Goal: Complete Application Form: Complete application form

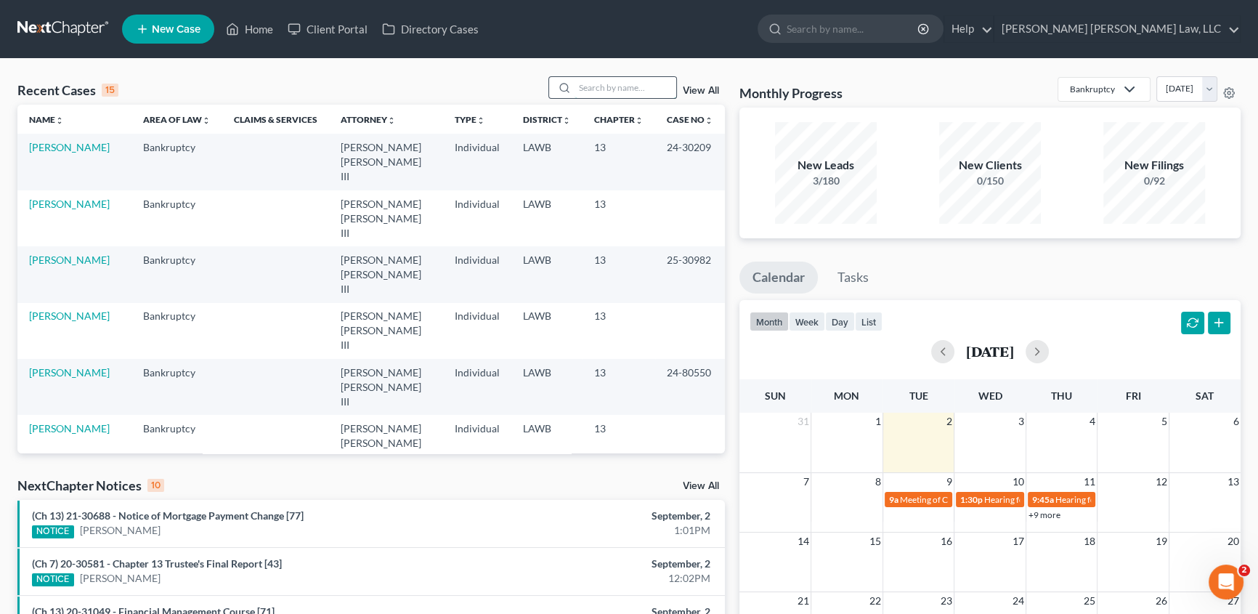
click at [585, 94] on input "search" at bounding box center [626, 87] width 102 height 21
type input "turn"
click at [59, 143] on link "[PERSON_NAME], Morrique" at bounding box center [70, 154] width 83 height 27
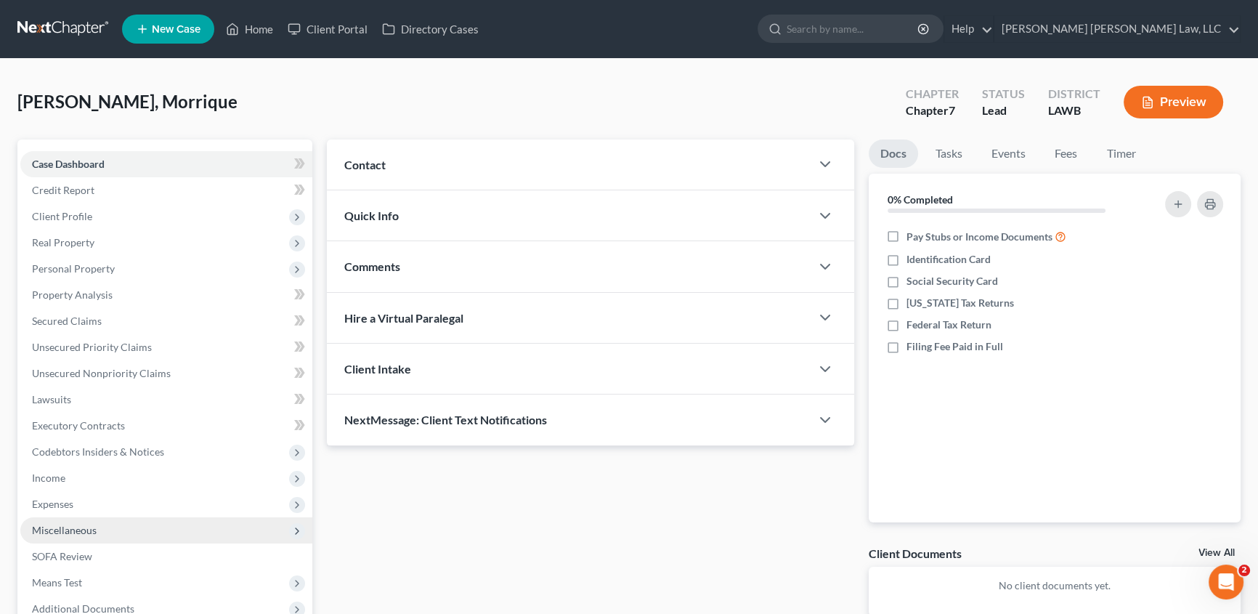
click at [80, 528] on span "Miscellaneous" at bounding box center [64, 530] width 65 height 12
drag, startPoint x: 92, startPoint y: 551, endPoint x: 262, endPoint y: 534, distance: 170.8
click at [92, 552] on span "Attorney / Credit Counseling Fees" at bounding box center [137, 556] width 153 height 12
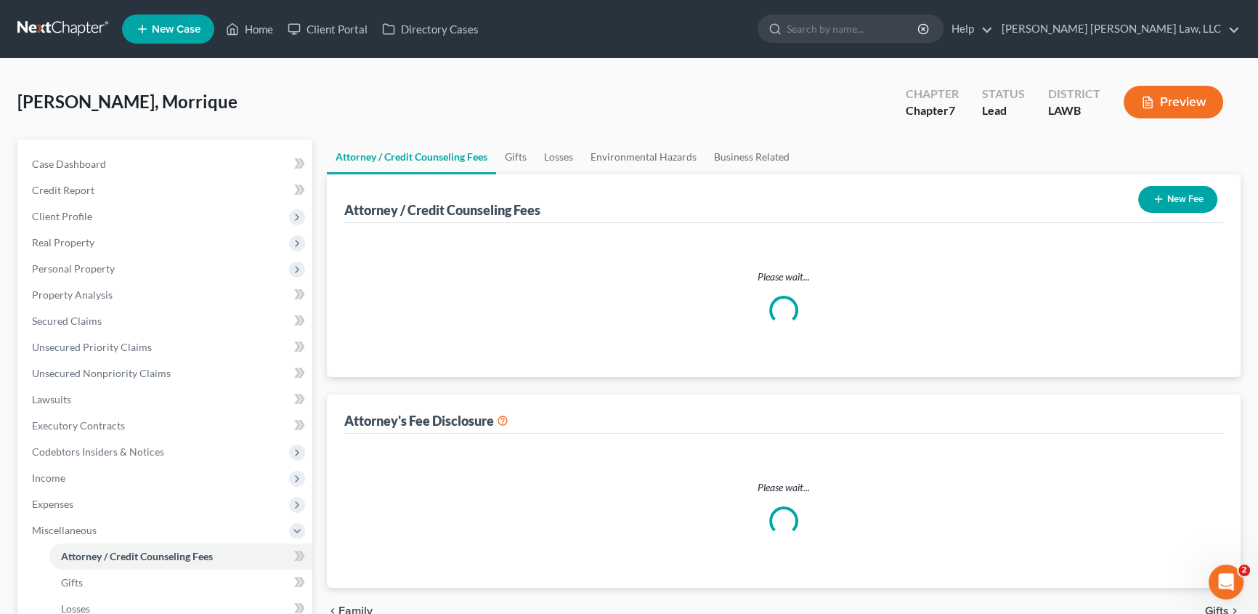
select select "2"
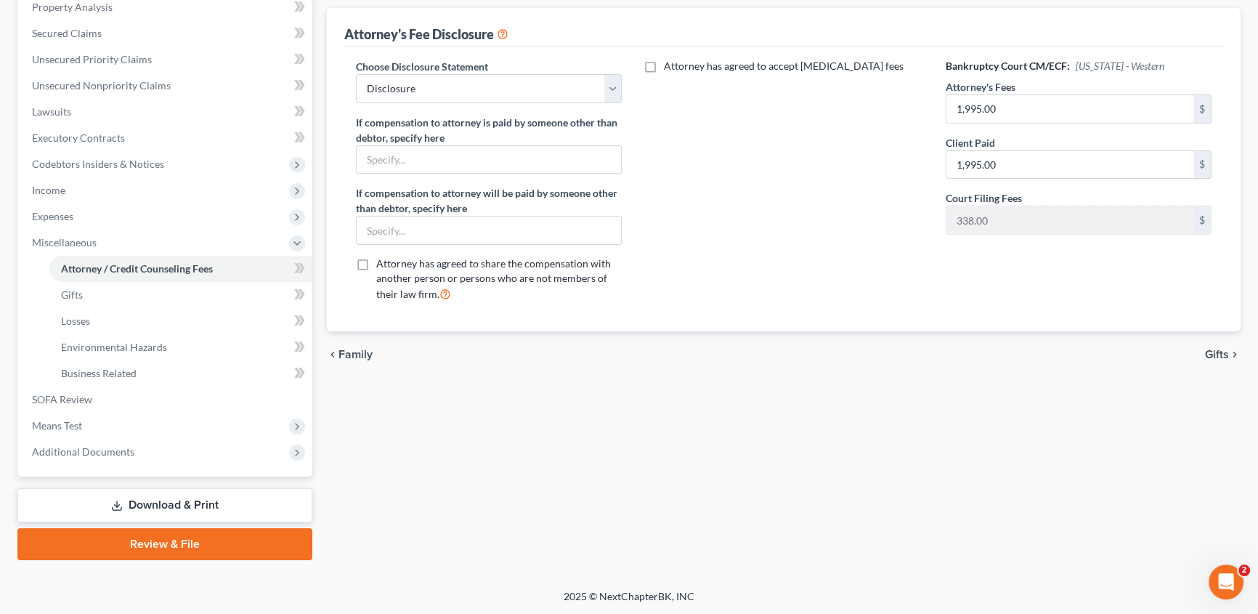
click at [182, 504] on link "Download & Print" at bounding box center [164, 505] width 295 height 34
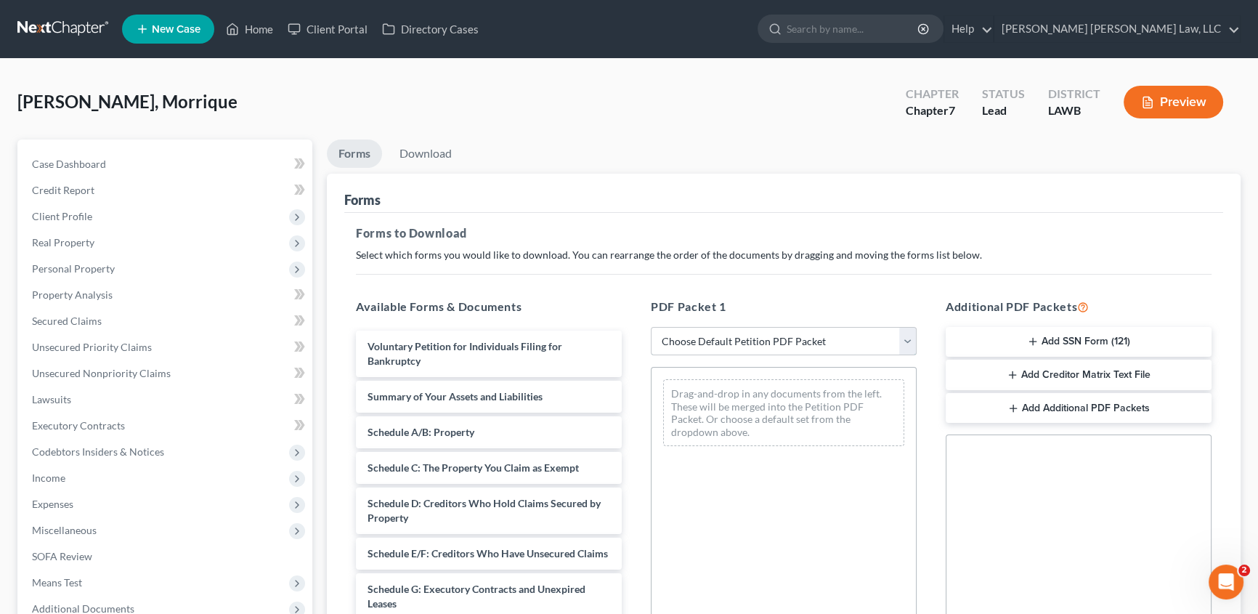
click at [749, 348] on select "Choose Default Petition PDF Packet Complete Bankruptcy Petition (all forms and …" at bounding box center [784, 341] width 266 height 29
click at [688, 344] on select "Choose Default Petition PDF Packet Complete Bankruptcy Petition (all forms and …" at bounding box center [784, 341] width 266 height 29
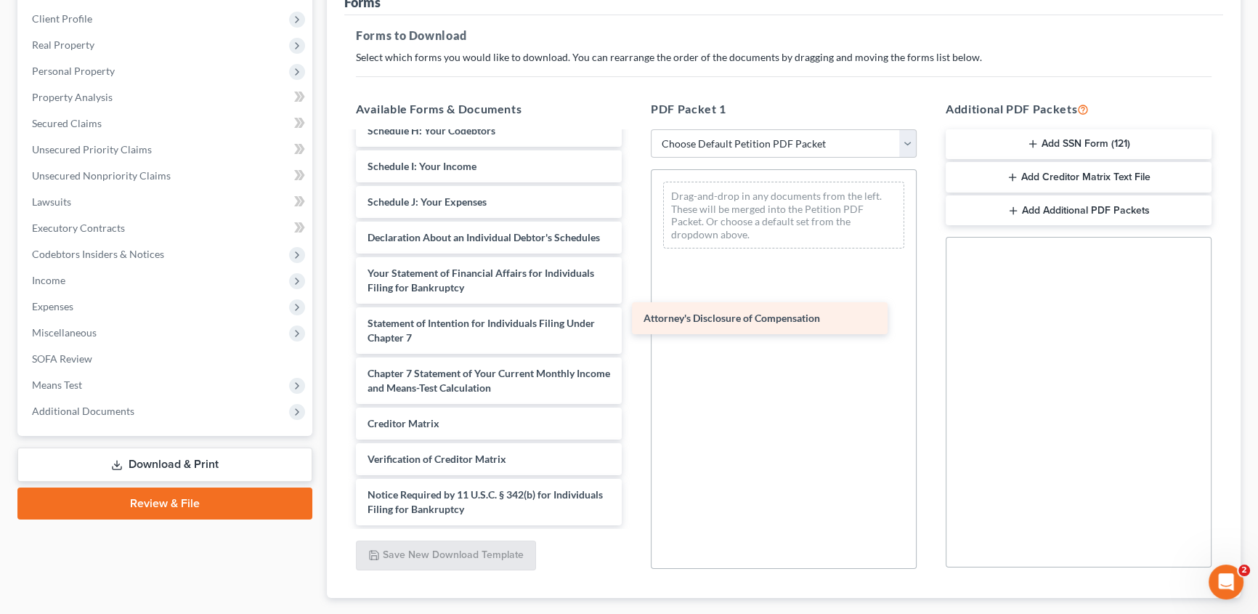
scroll to position [339, 0]
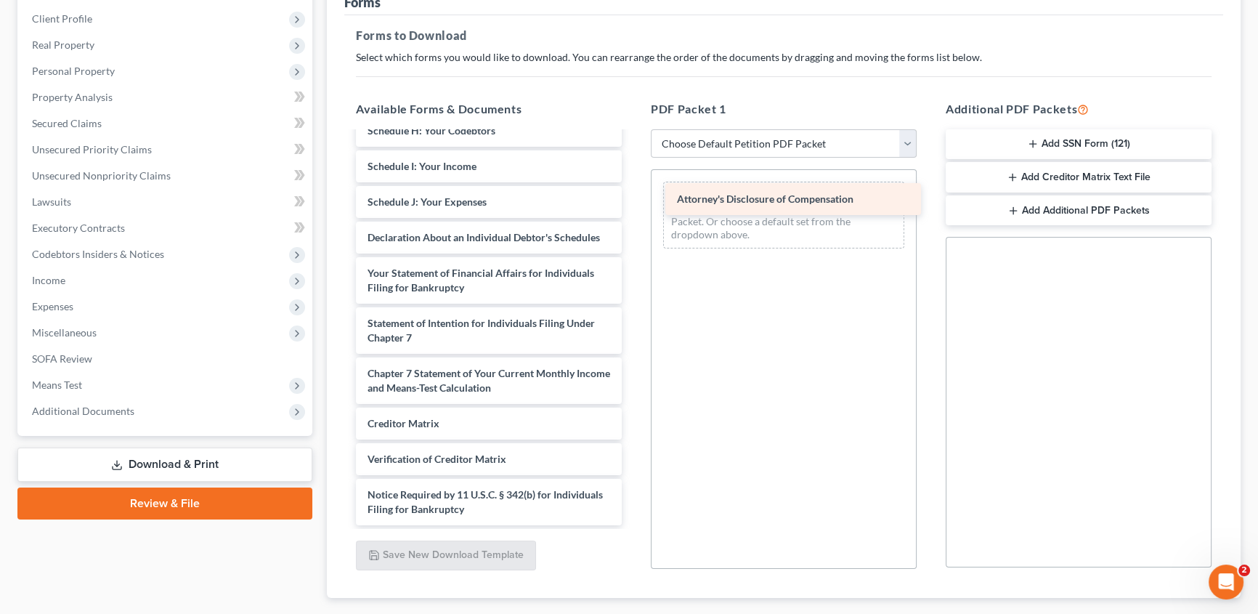
drag, startPoint x: 421, startPoint y: 505, endPoint x: 730, endPoint y: 197, distance: 436.7
click at [634, 197] on div "Attorney's Disclosure of Compensation Voluntary Petition for Individuals Filing…" at bounding box center [488, 173] width 289 height 703
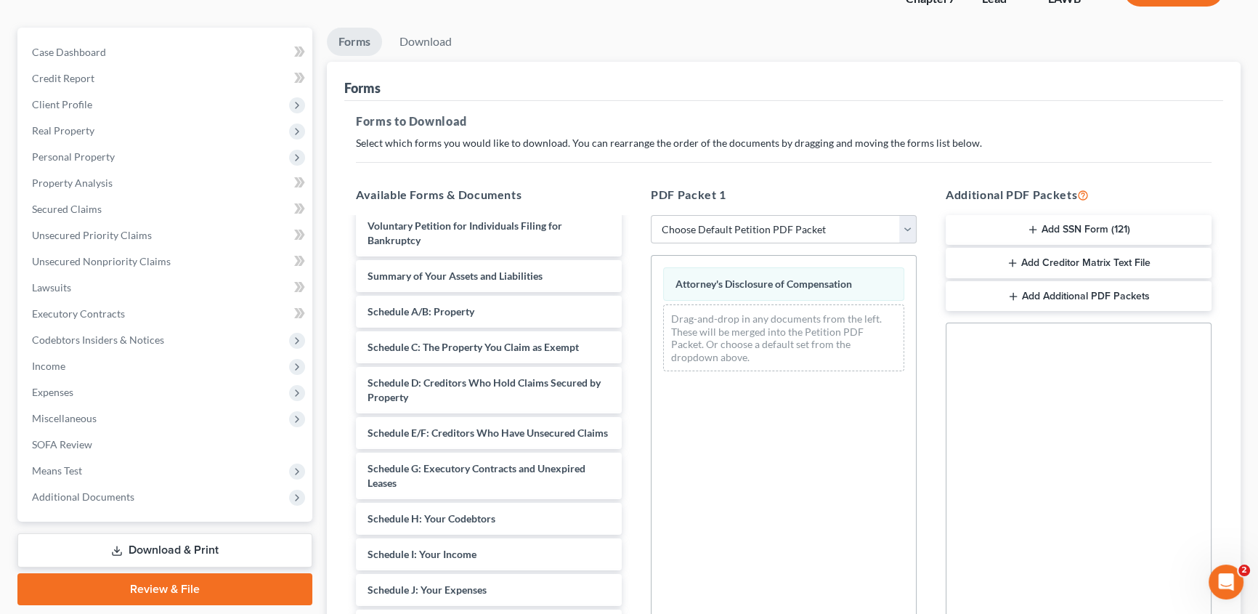
scroll to position [65, 0]
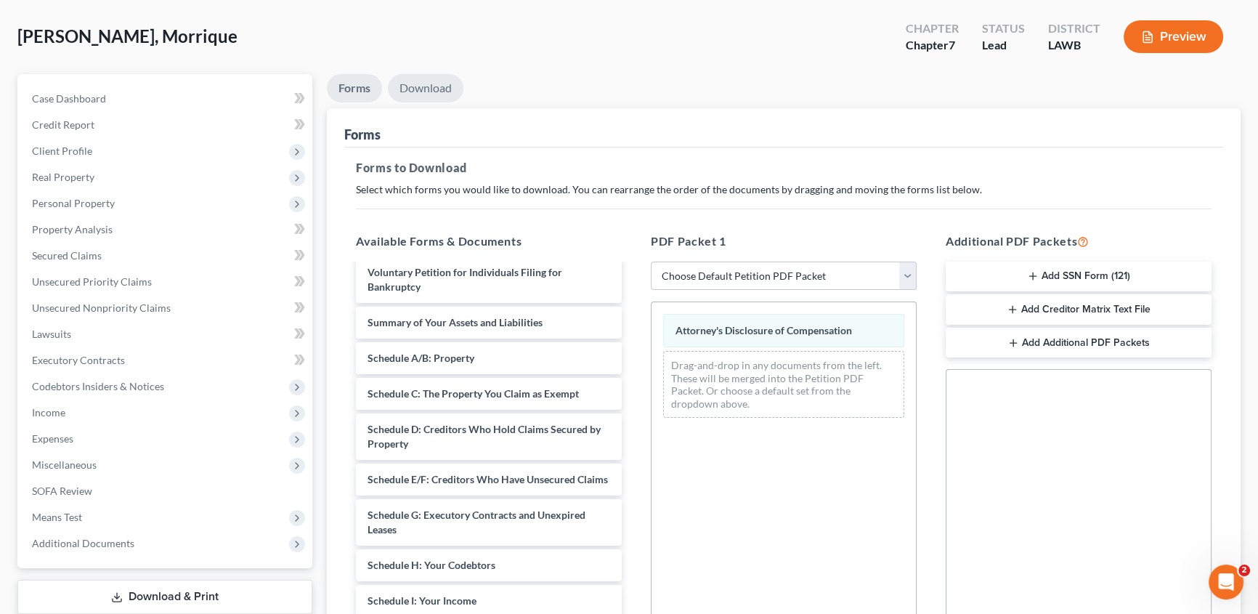
click at [434, 89] on link "Download" at bounding box center [426, 88] width 76 height 28
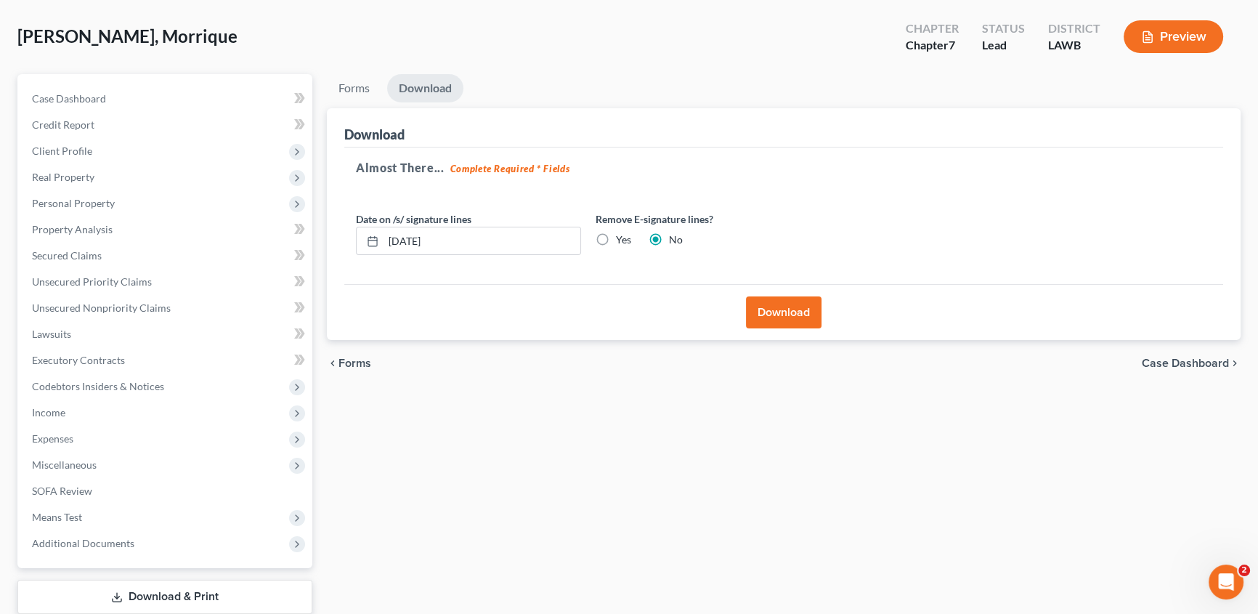
click at [798, 318] on button "Download" at bounding box center [784, 312] width 76 height 32
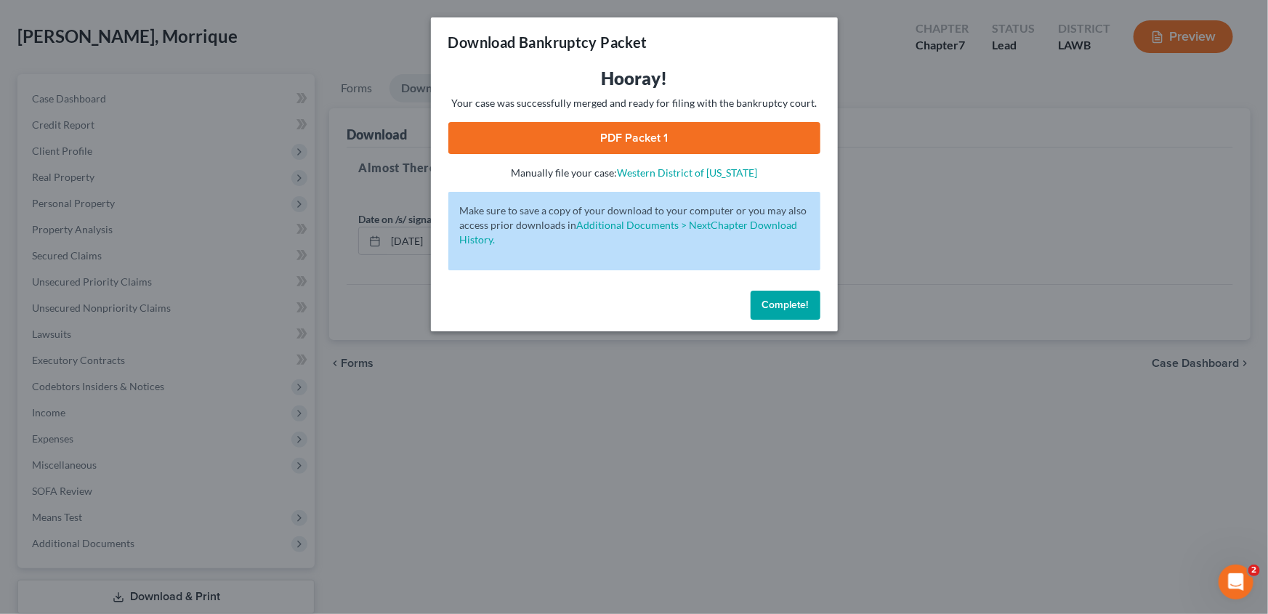
click at [643, 142] on link "PDF Packet 1" at bounding box center [634, 138] width 372 height 32
drag, startPoint x: 791, startPoint y: 305, endPoint x: 435, endPoint y: 330, distance: 356.2
click at [789, 304] on span "Complete!" at bounding box center [785, 305] width 47 height 12
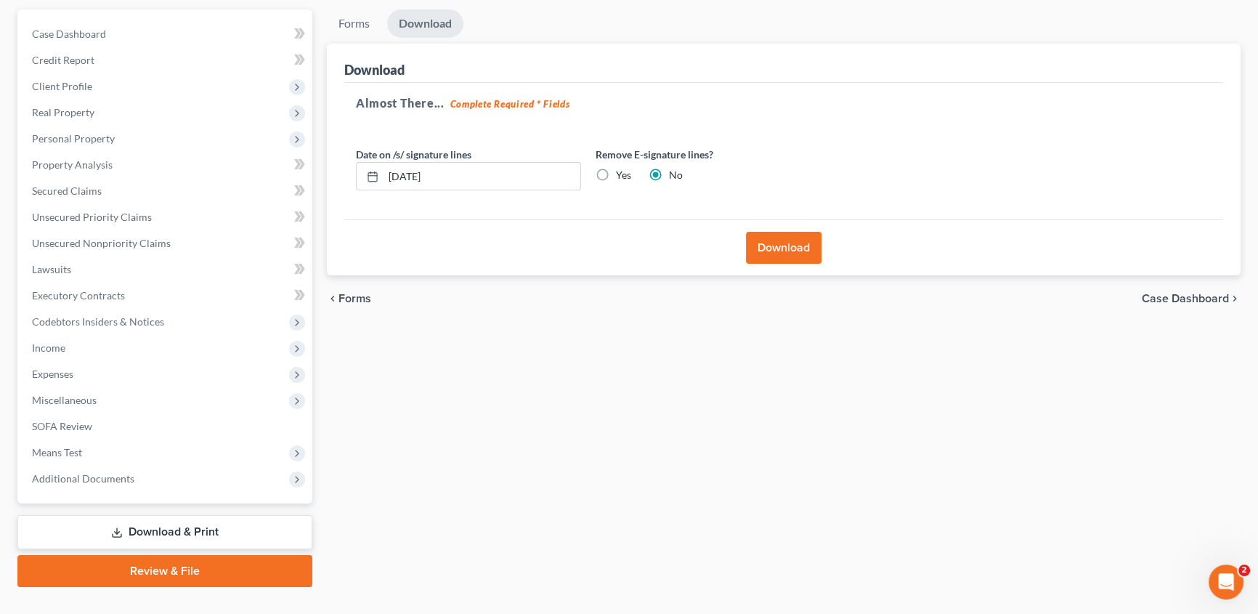
scroll to position [132, 0]
click at [228, 520] on link "Download & Print" at bounding box center [164, 531] width 295 height 34
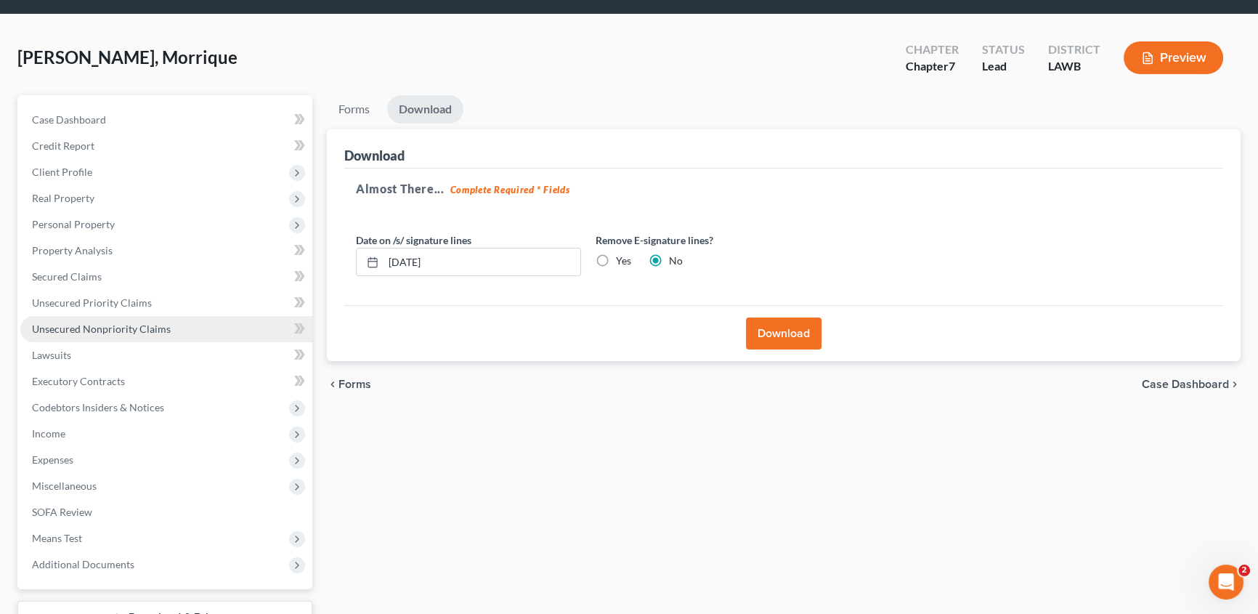
scroll to position [0, 0]
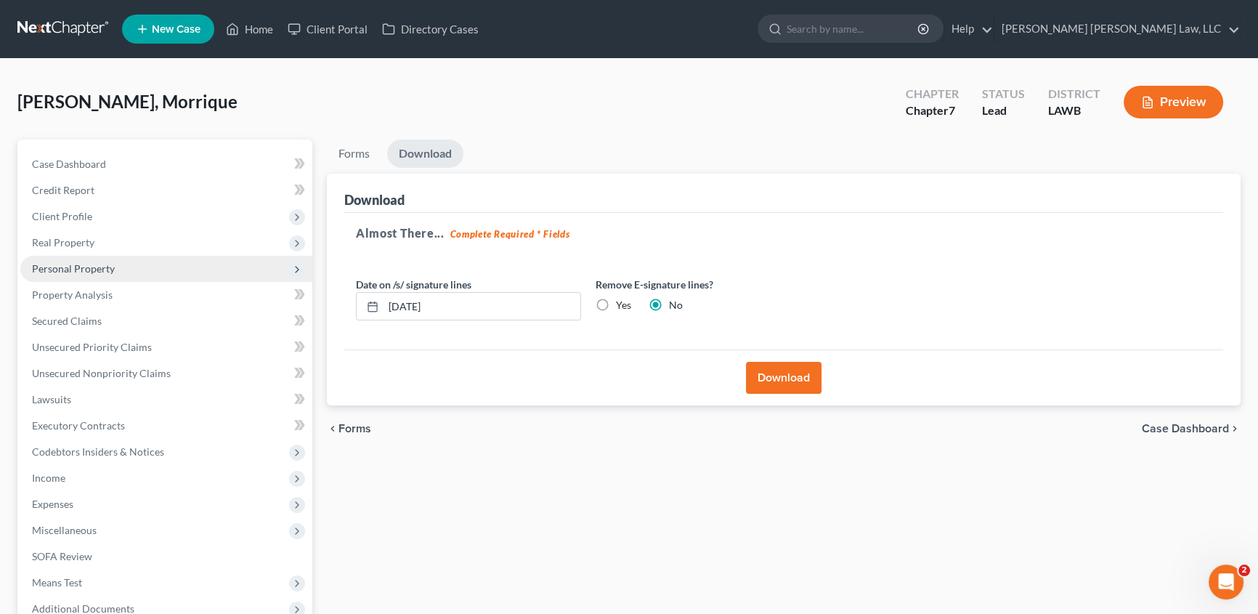
click at [101, 262] on span "Personal Property" at bounding box center [73, 268] width 83 height 12
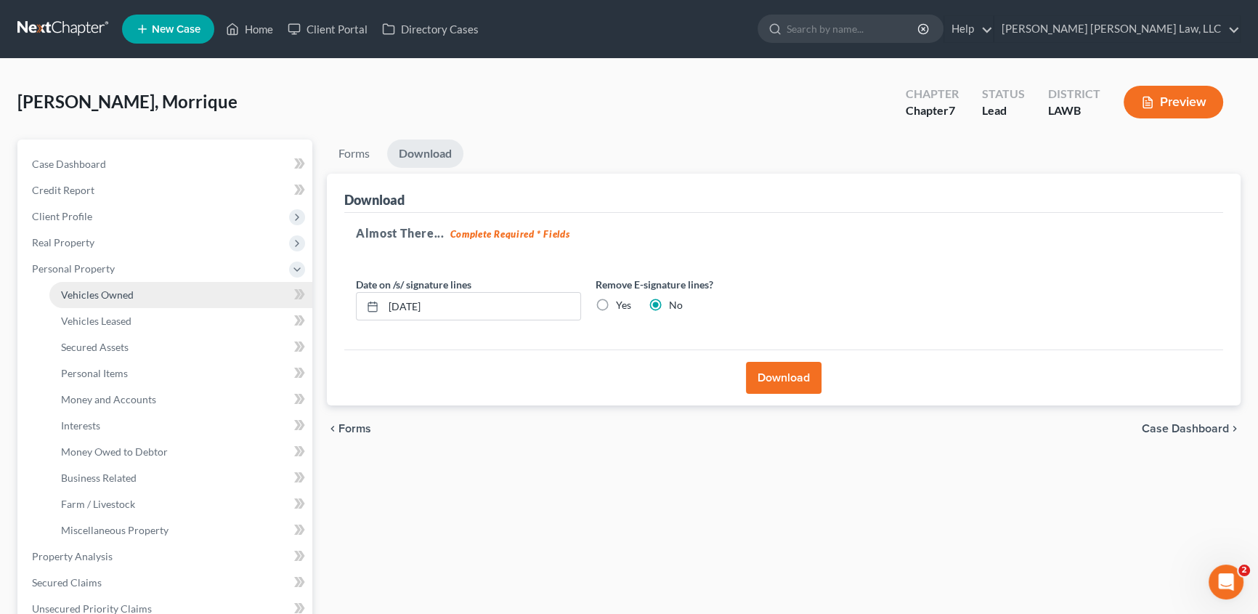
click at [85, 284] on link "Vehicles Owned" at bounding box center [180, 295] width 263 height 26
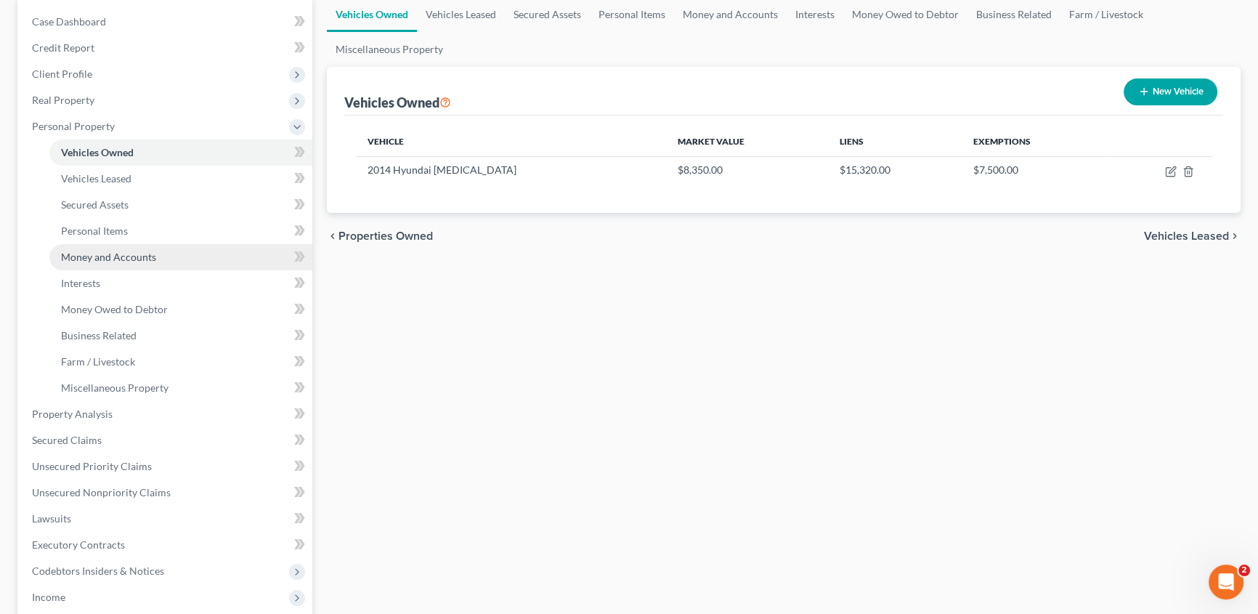
scroll to position [198, 0]
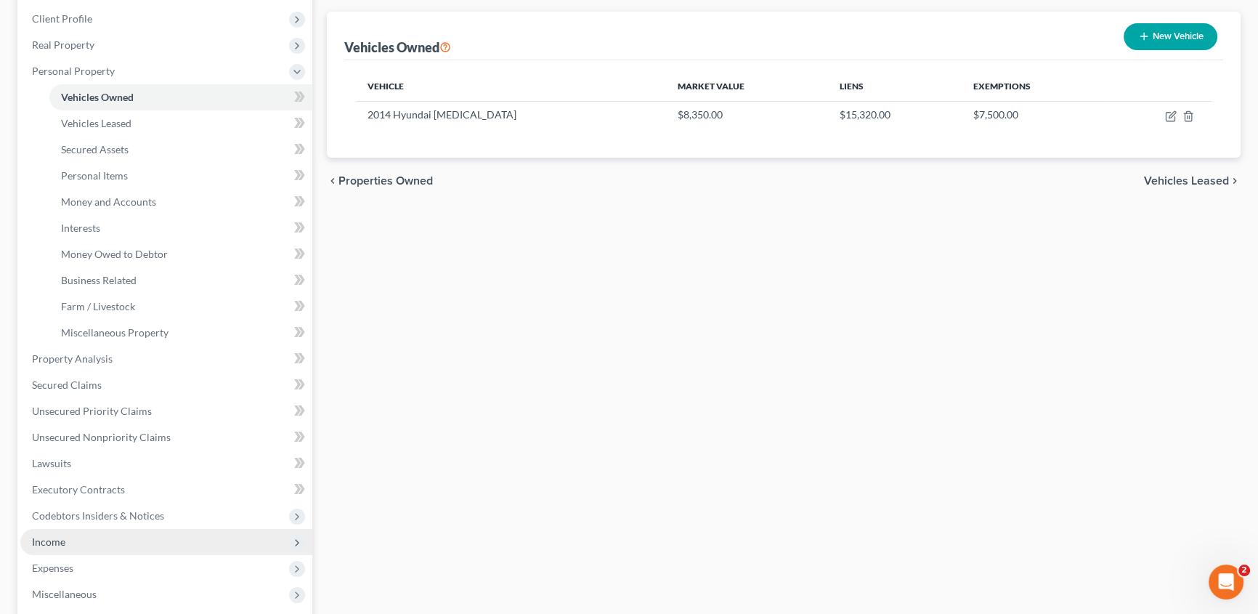
click at [51, 539] on span "Income" at bounding box center [48, 542] width 33 height 12
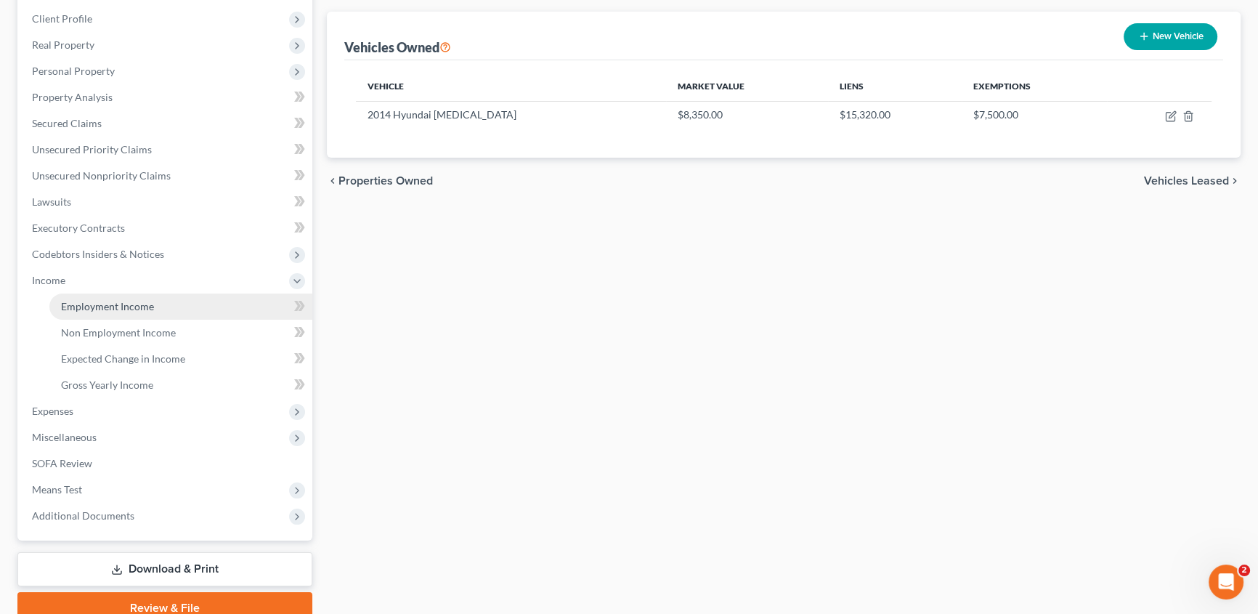
click at [116, 301] on span "Employment Income" at bounding box center [107, 306] width 93 height 12
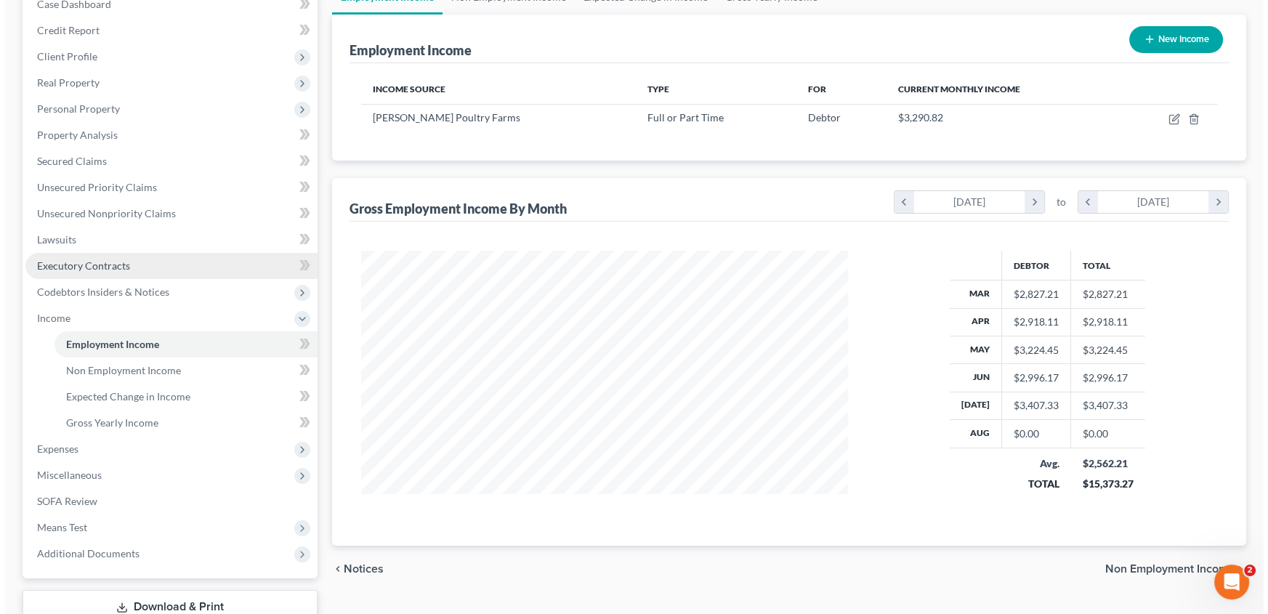
scroll to position [198, 0]
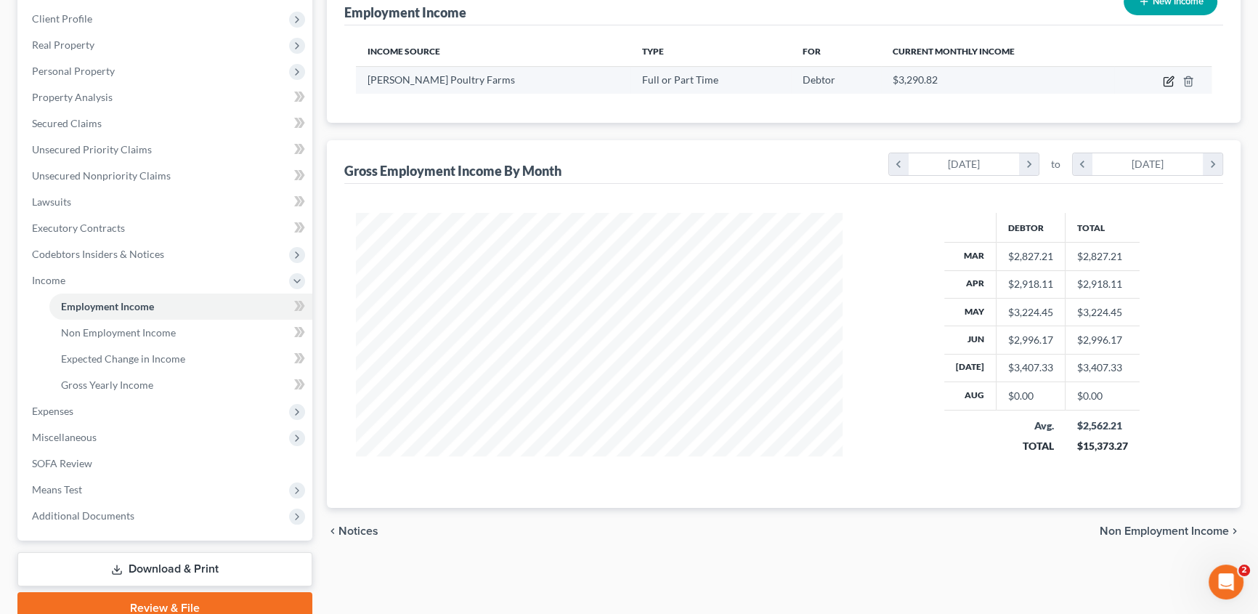
click at [1168, 81] on icon "button" at bounding box center [1170, 79] width 7 height 7
select select "0"
select select "19"
select select "3"
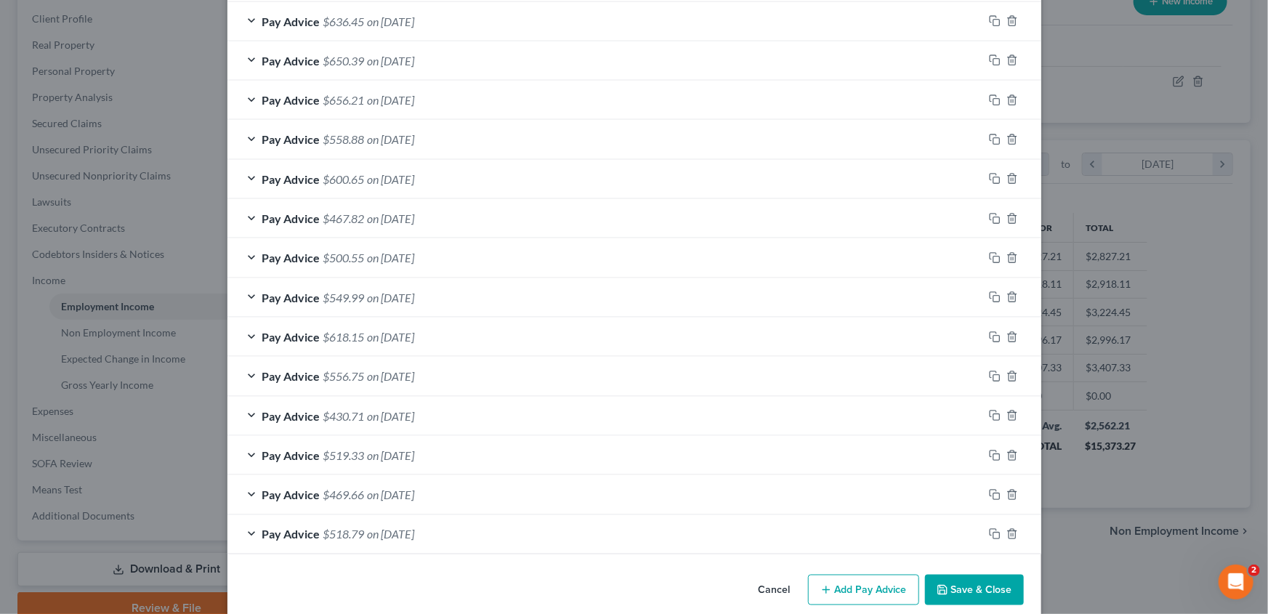
scroll to position [902, 0]
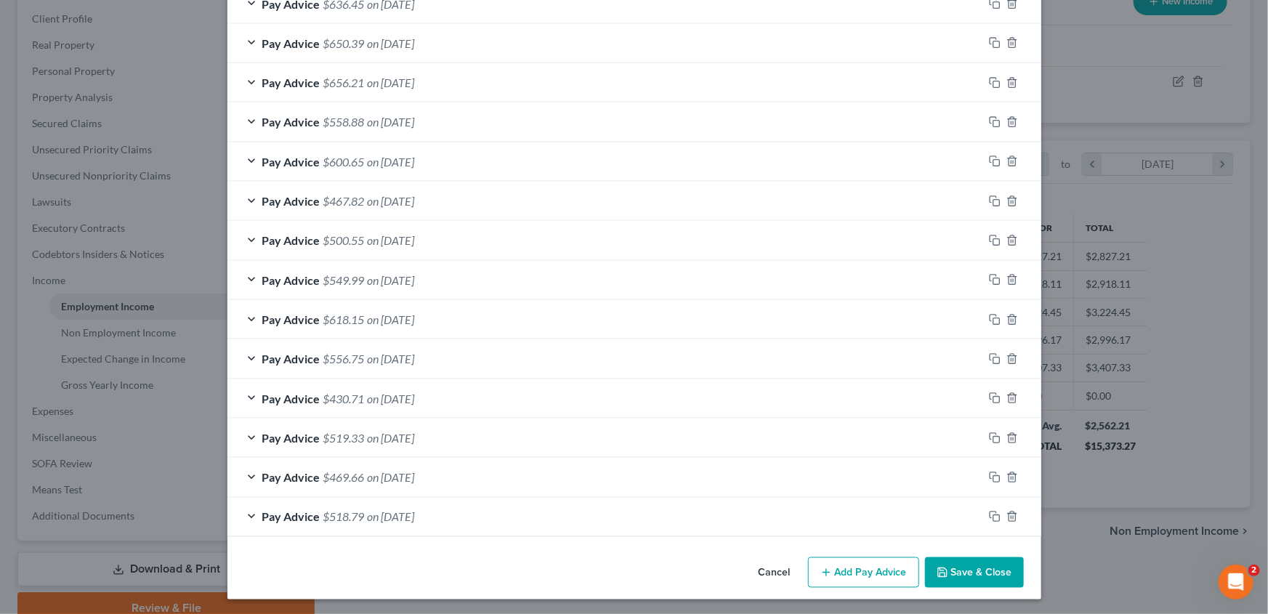
click at [814, 570] on button "Add Pay Advice" at bounding box center [863, 572] width 111 height 31
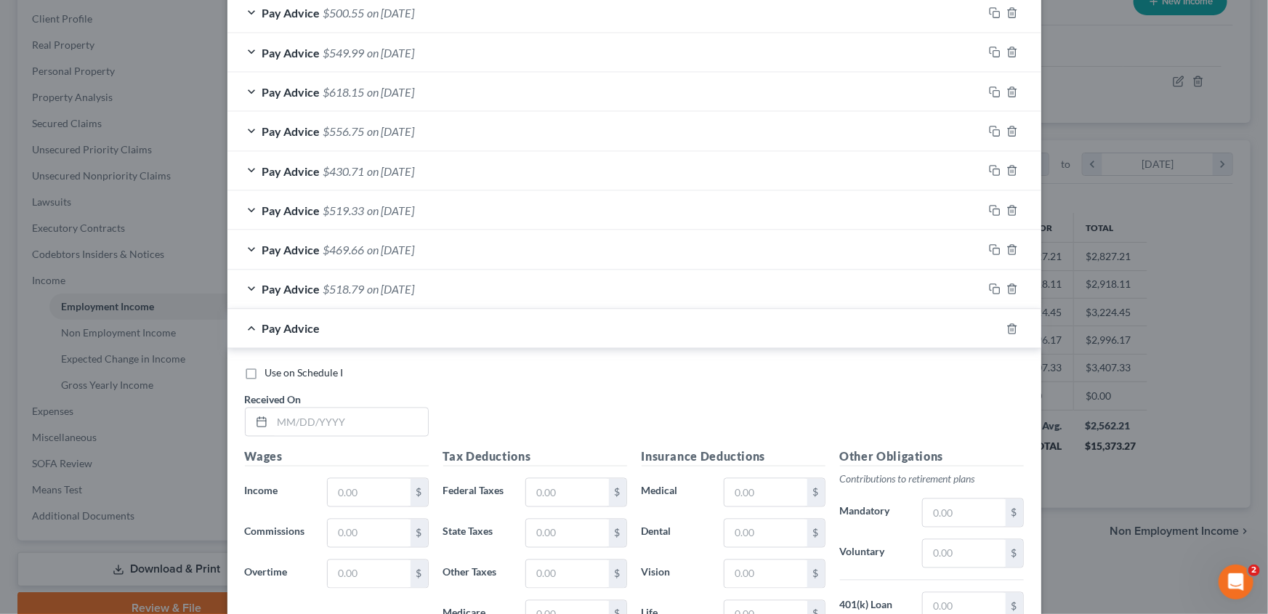
scroll to position [1166, 0]
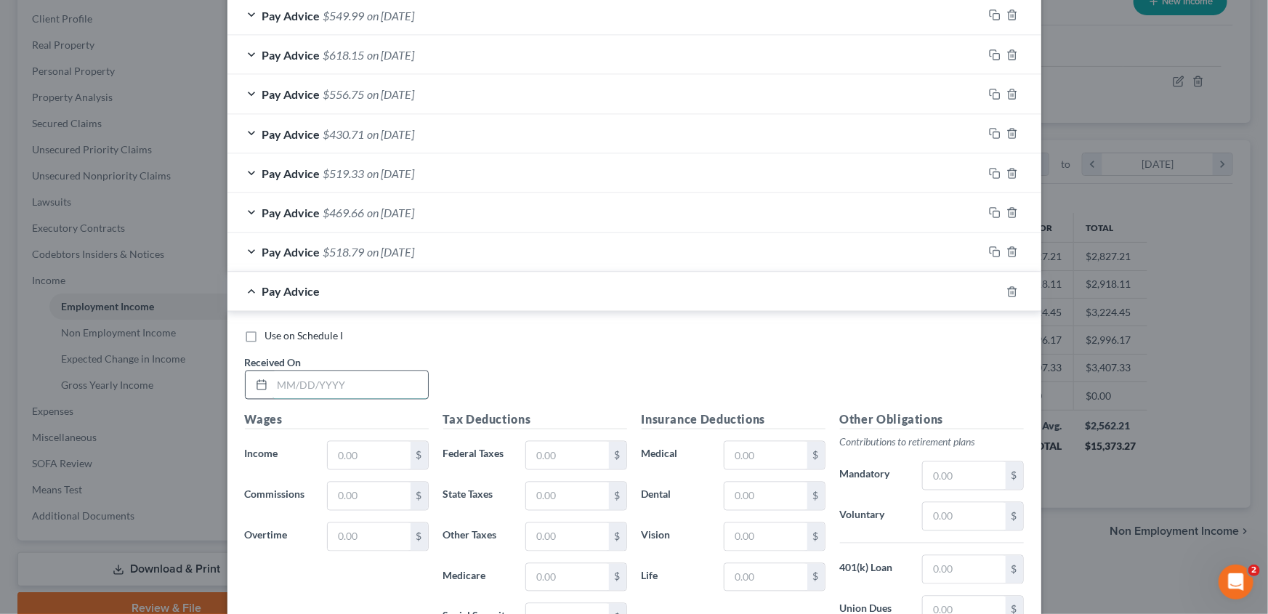
click at [288, 384] on input "text" at bounding box center [349, 385] width 155 height 28
type input "[DATE]"
click at [342, 455] on input "text" at bounding box center [369, 456] width 82 height 28
type input "1,060.85"
click at [587, 450] on input "text" at bounding box center [567, 456] width 82 height 28
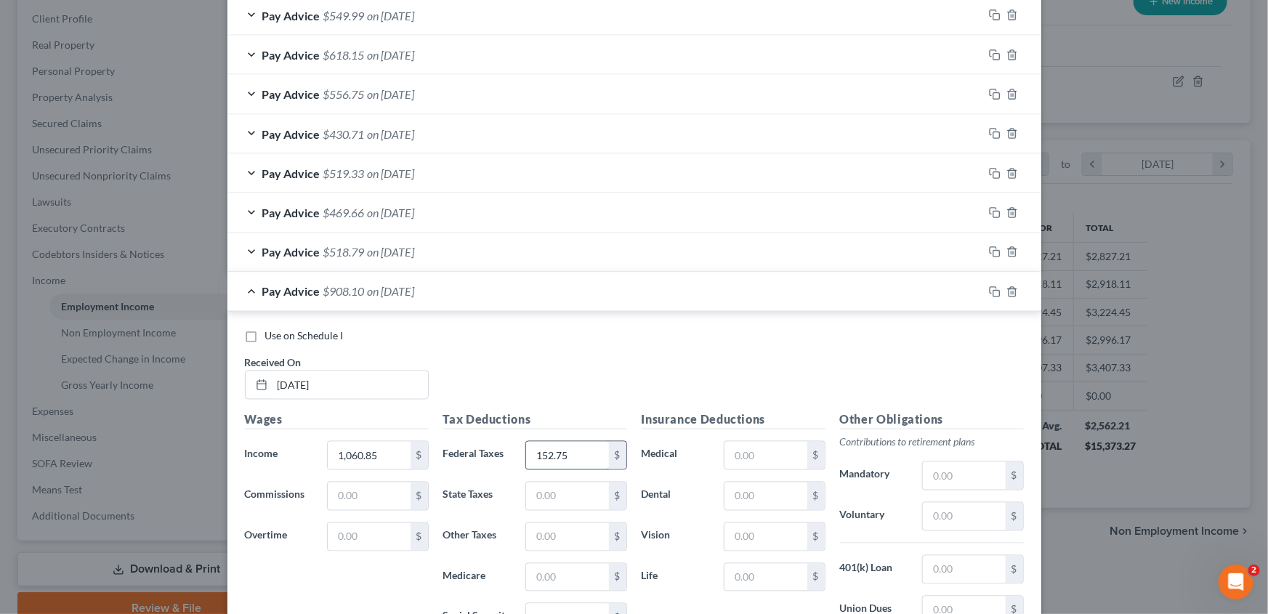
type input "152.75"
type input "32.78"
type input "15.38"
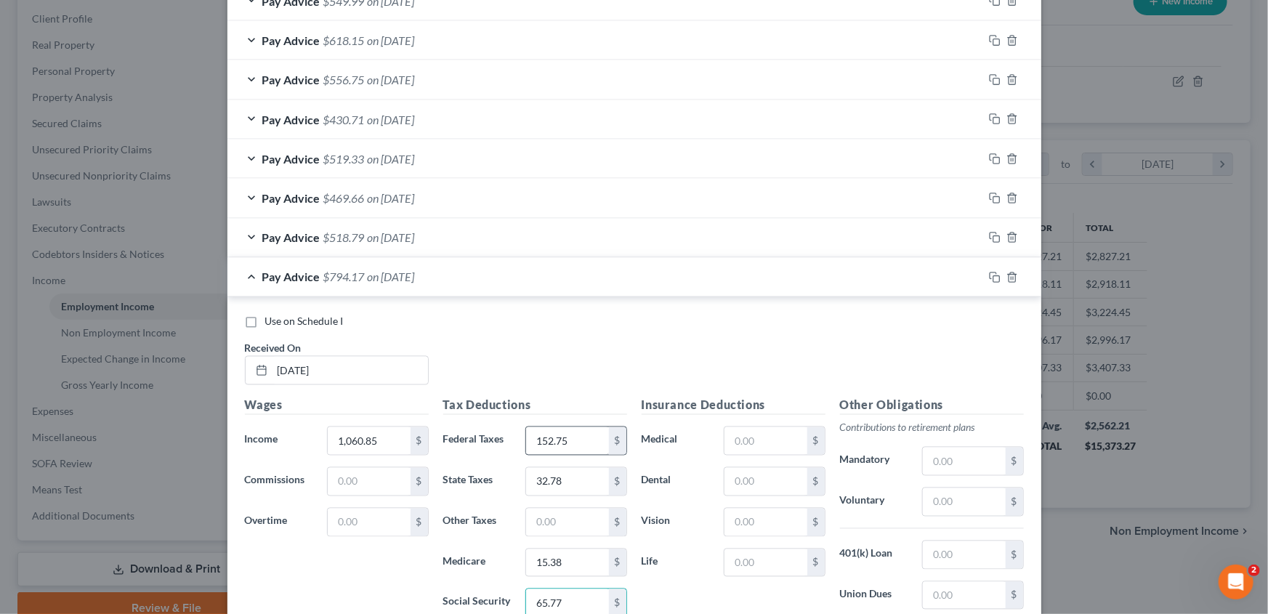
type input "65.77"
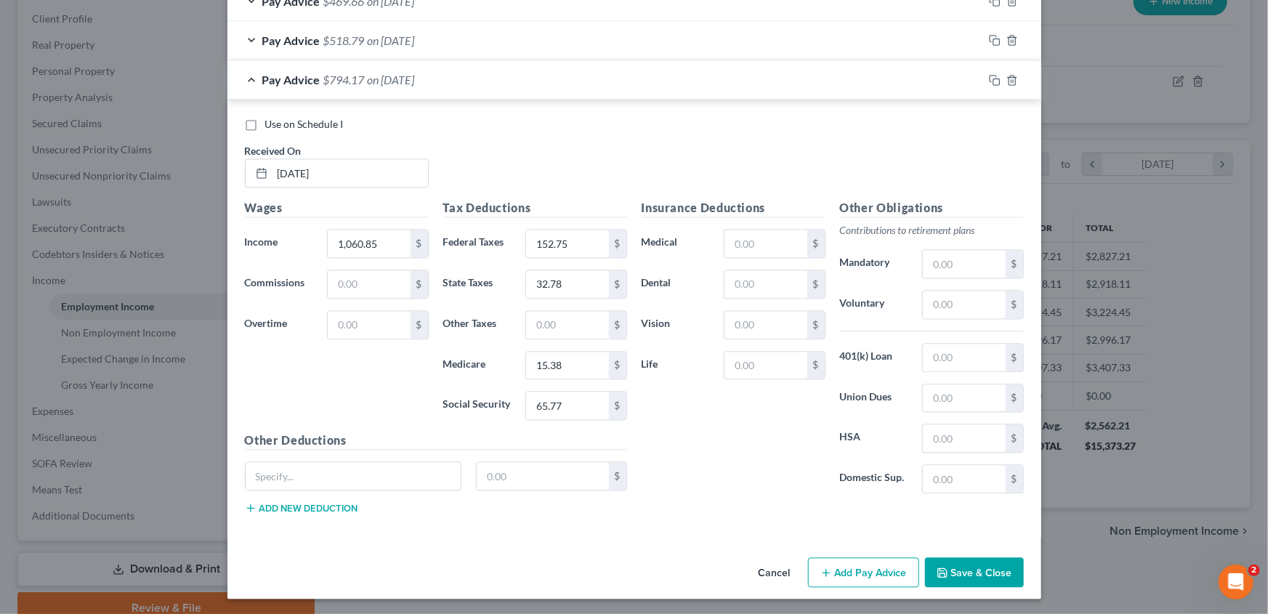
drag, startPoint x: 876, startPoint y: 573, endPoint x: 666, endPoint y: 530, distance: 213.5
click at [875, 573] on button "Add Pay Advice" at bounding box center [863, 573] width 111 height 31
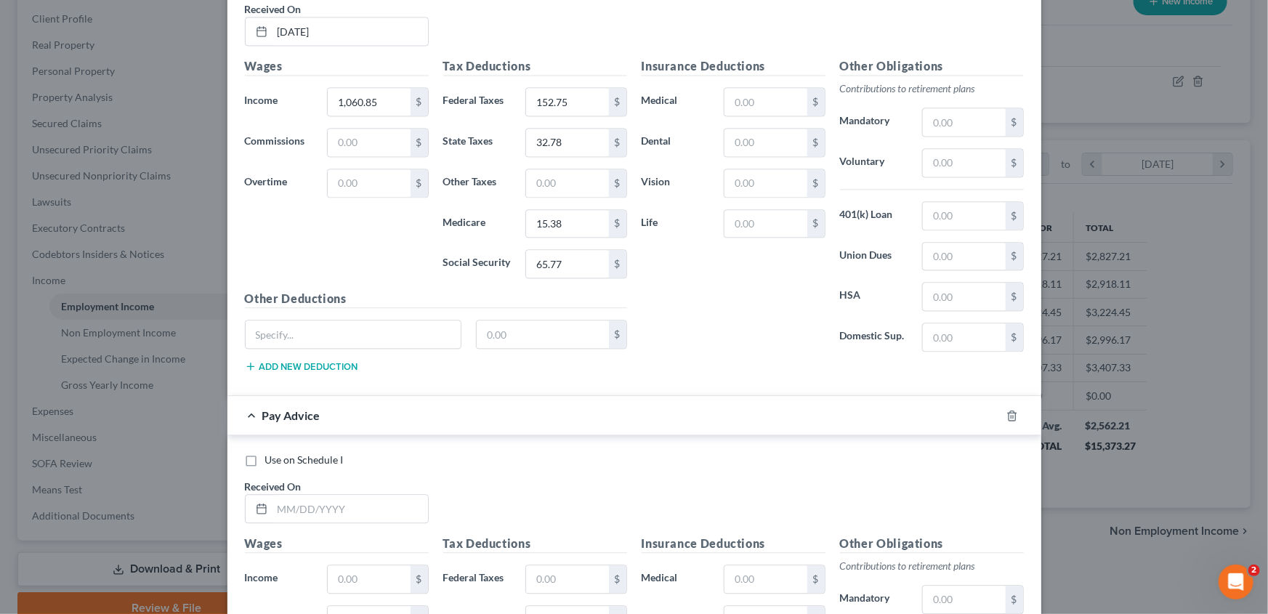
scroll to position [1510, 0]
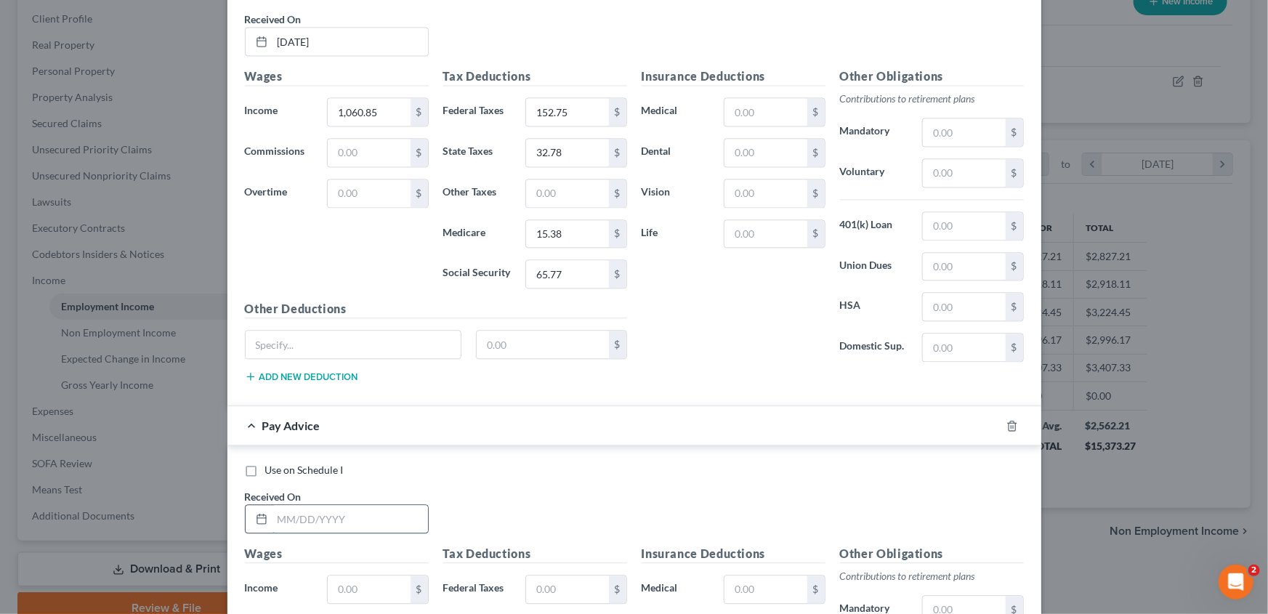
click at [276, 509] on input "text" at bounding box center [349, 519] width 155 height 28
type input "[DATE]"
type input "830.21"
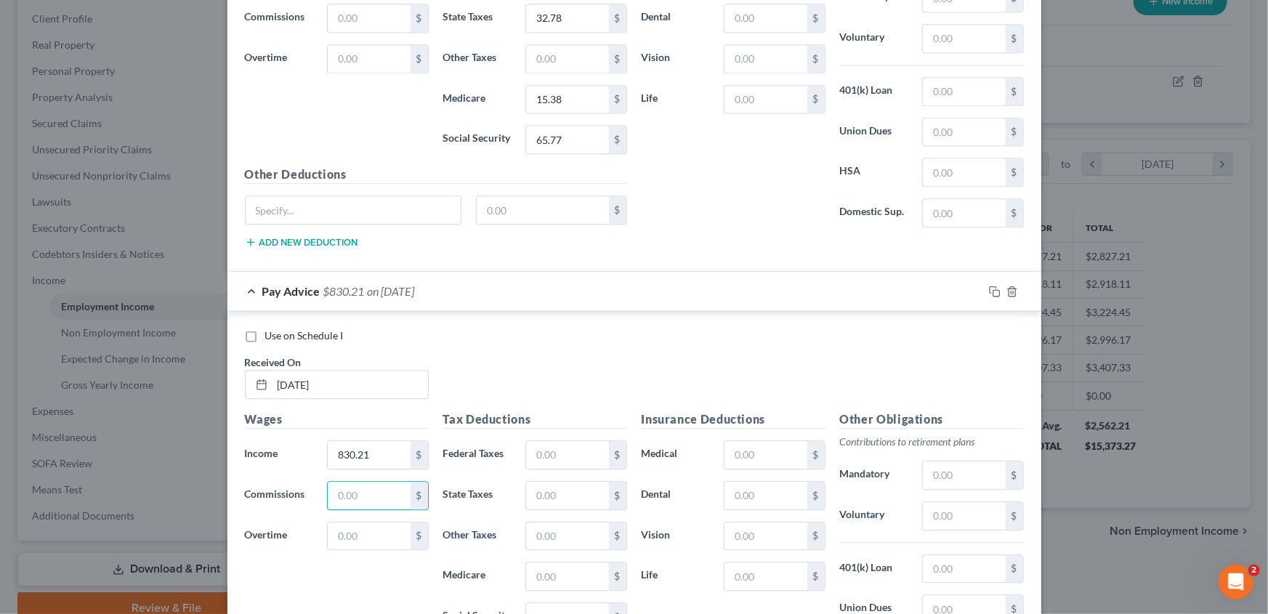
scroll to position [1668, 0]
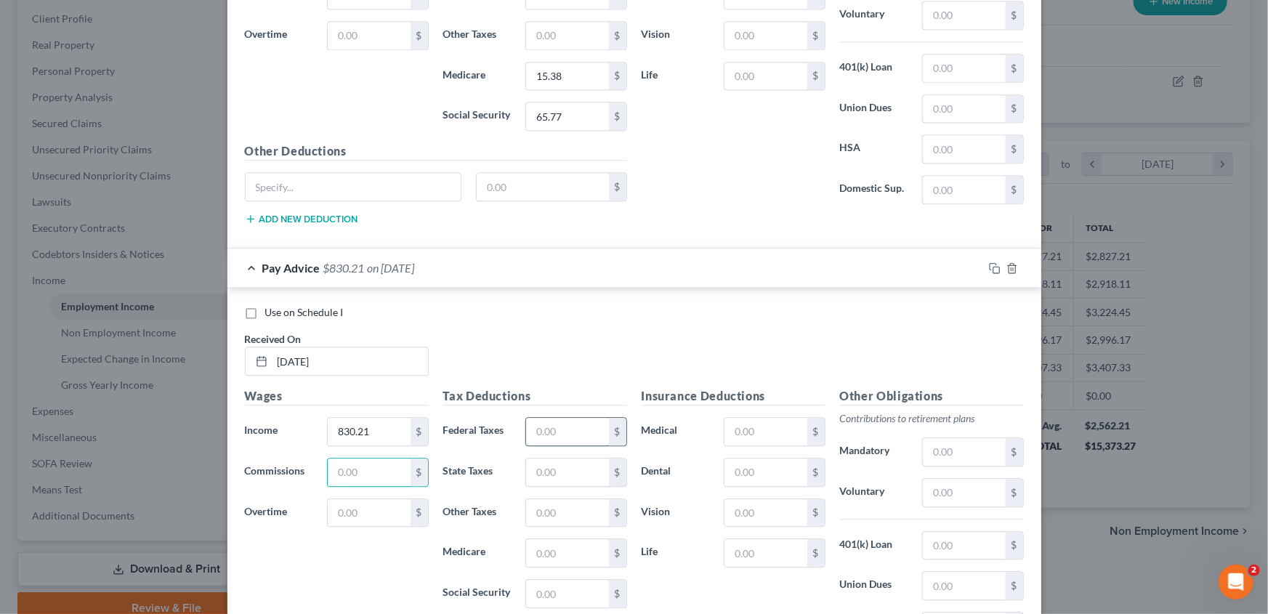
click at [573, 431] on input "text" at bounding box center [567, 432] width 82 height 28
type input "102.01"
type input "25.65"
type input "12.04"
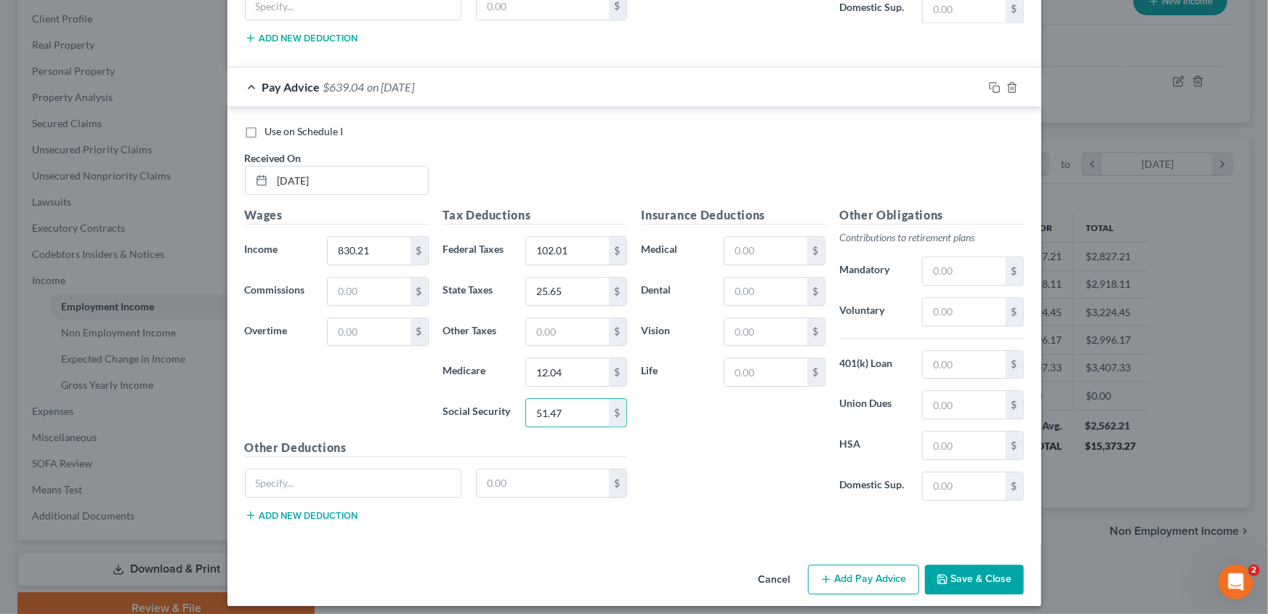
scroll to position [1853, 0]
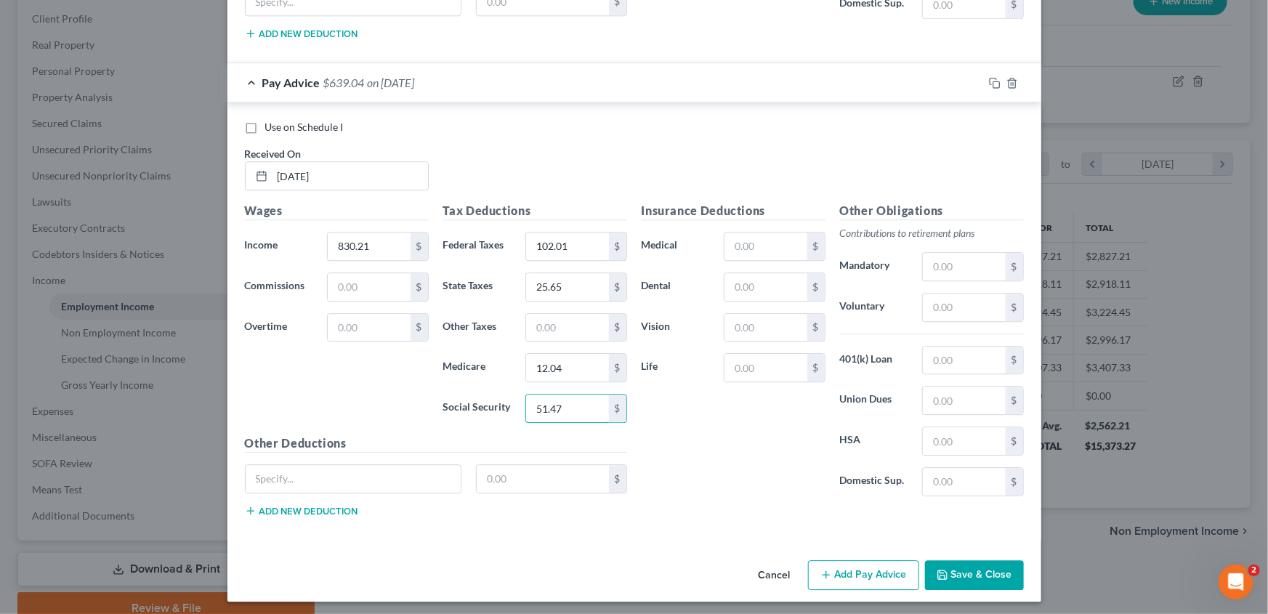
type input "51.47"
click at [858, 575] on button "Add Pay Advice" at bounding box center [863, 575] width 111 height 31
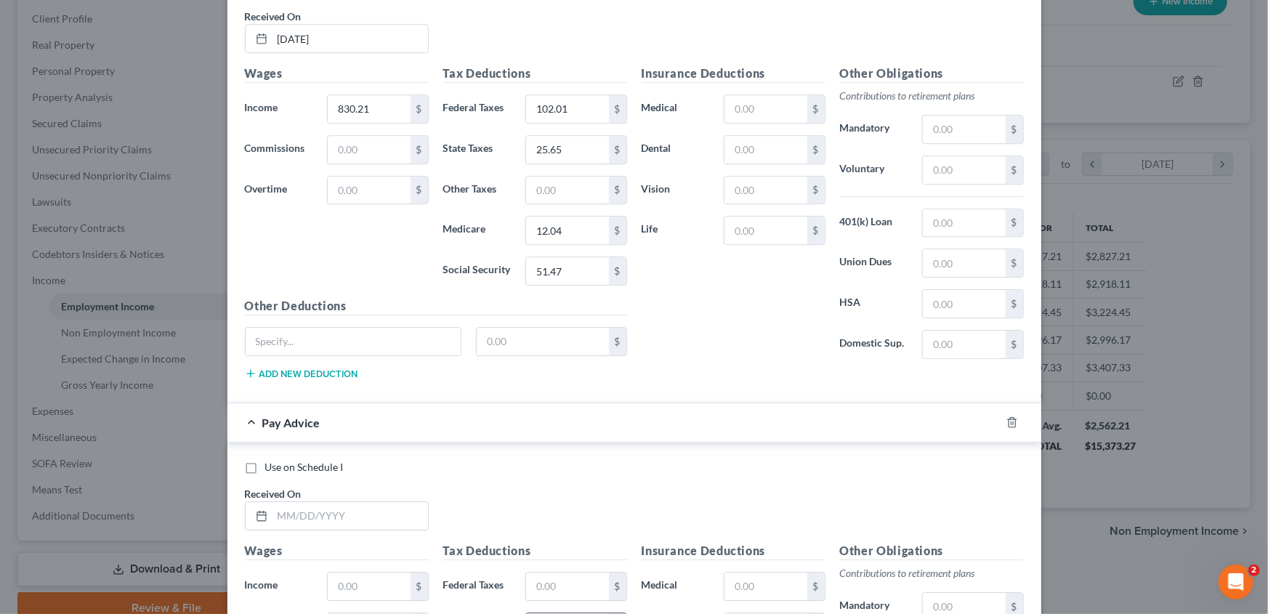
scroll to position [2051, 0]
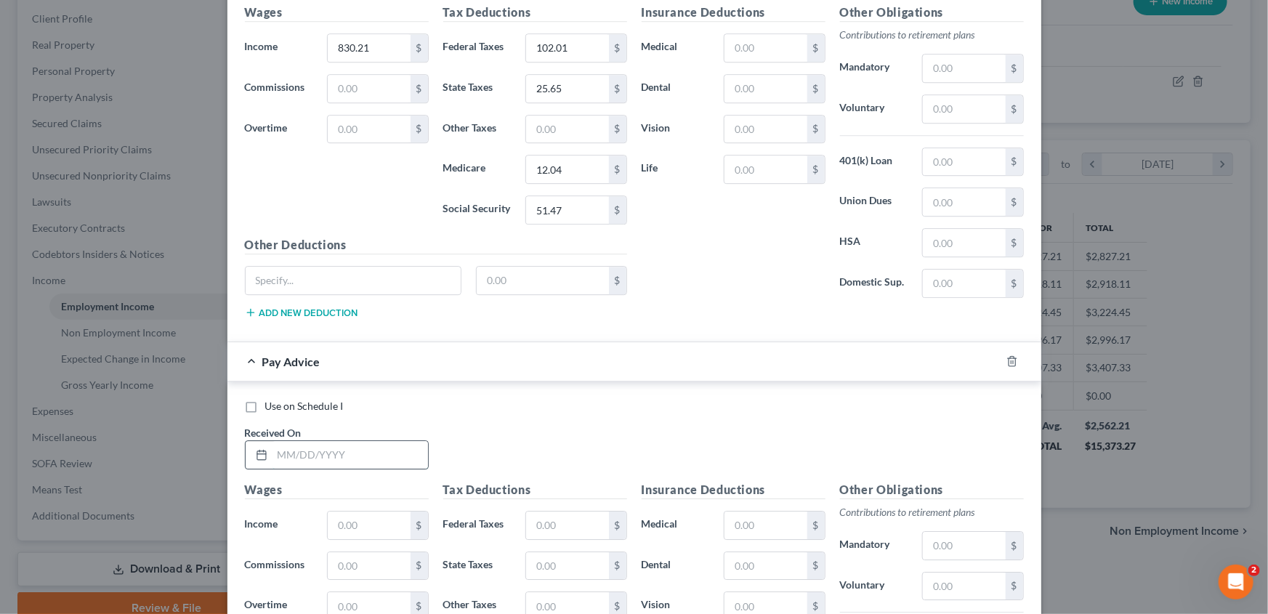
click at [278, 450] on input "text" at bounding box center [349, 455] width 155 height 28
type input "[DATE]"
type input "850.01"
click at [562, 512] on input "text" at bounding box center [567, 526] width 82 height 28
type input "105.05"
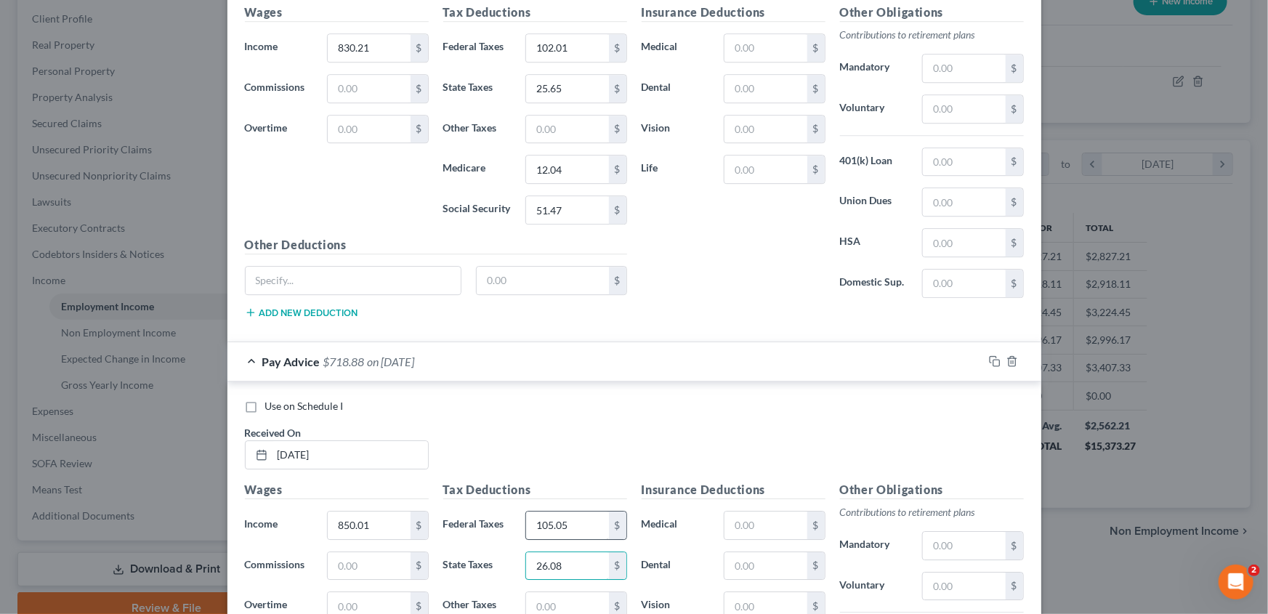
type input "26.08"
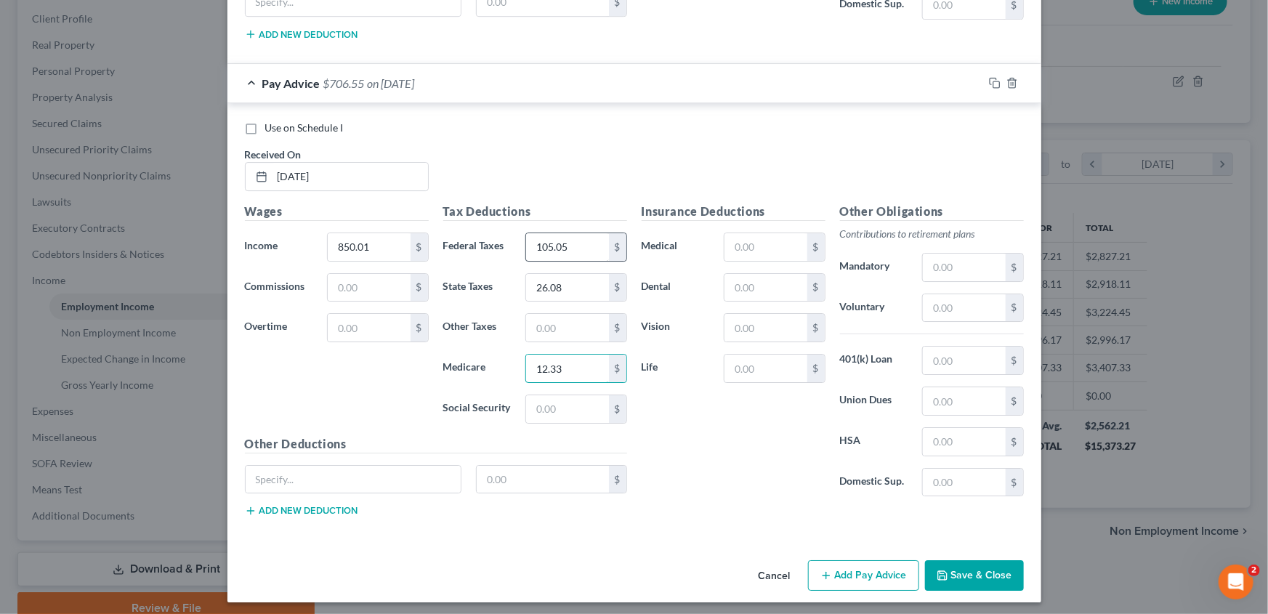
type input "12.33"
type input "52.70"
drag, startPoint x: 868, startPoint y: 568, endPoint x: 1, endPoint y: 446, distance: 874.7
click at [868, 568] on button "Add Pay Advice" at bounding box center [863, 575] width 111 height 31
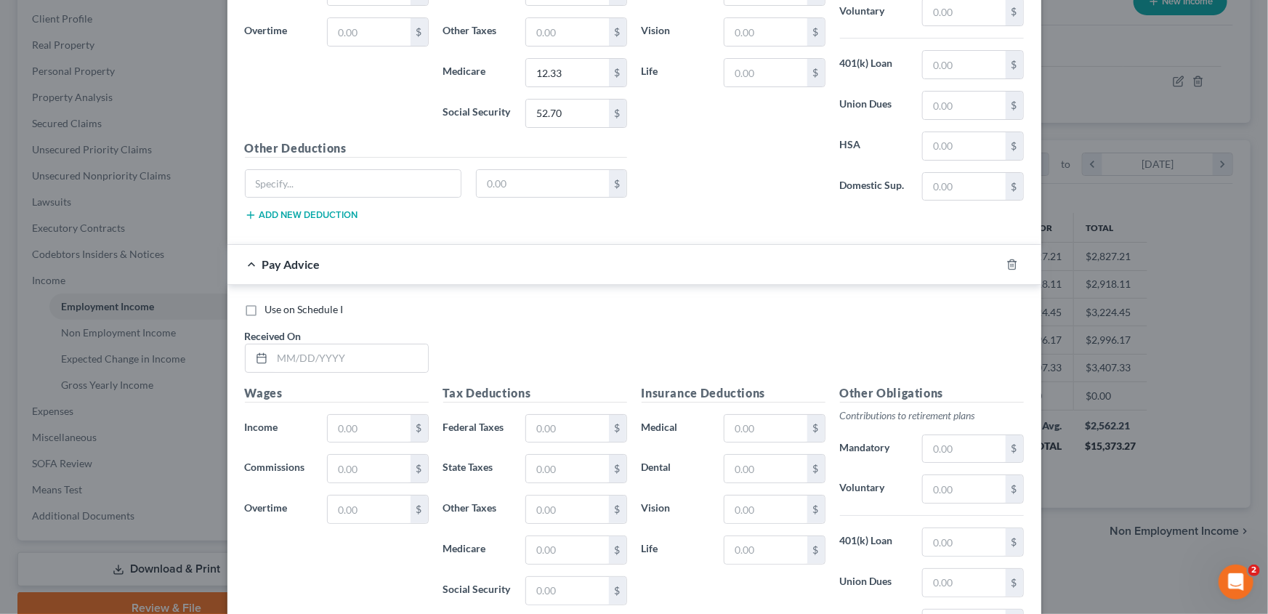
scroll to position [2659, 0]
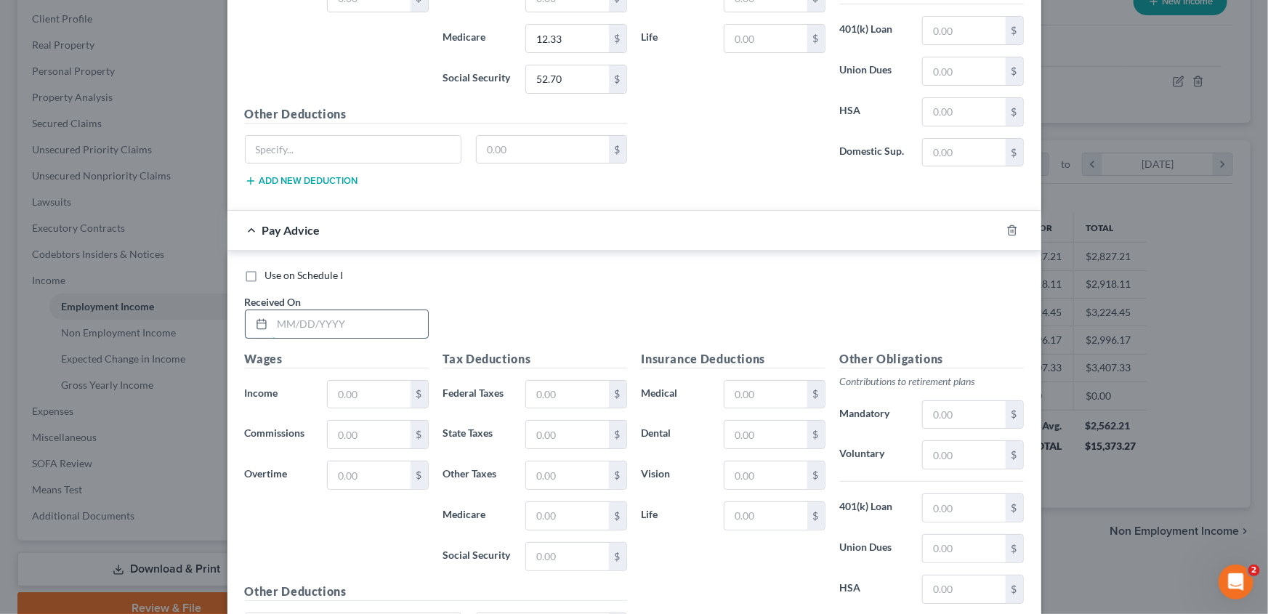
click at [307, 320] on input "text" at bounding box center [349, 324] width 155 height 28
type input "[DATE]"
type input "839.04"
click at [575, 389] on input "text" at bounding box center [567, 395] width 82 height 28
type input "103.95"
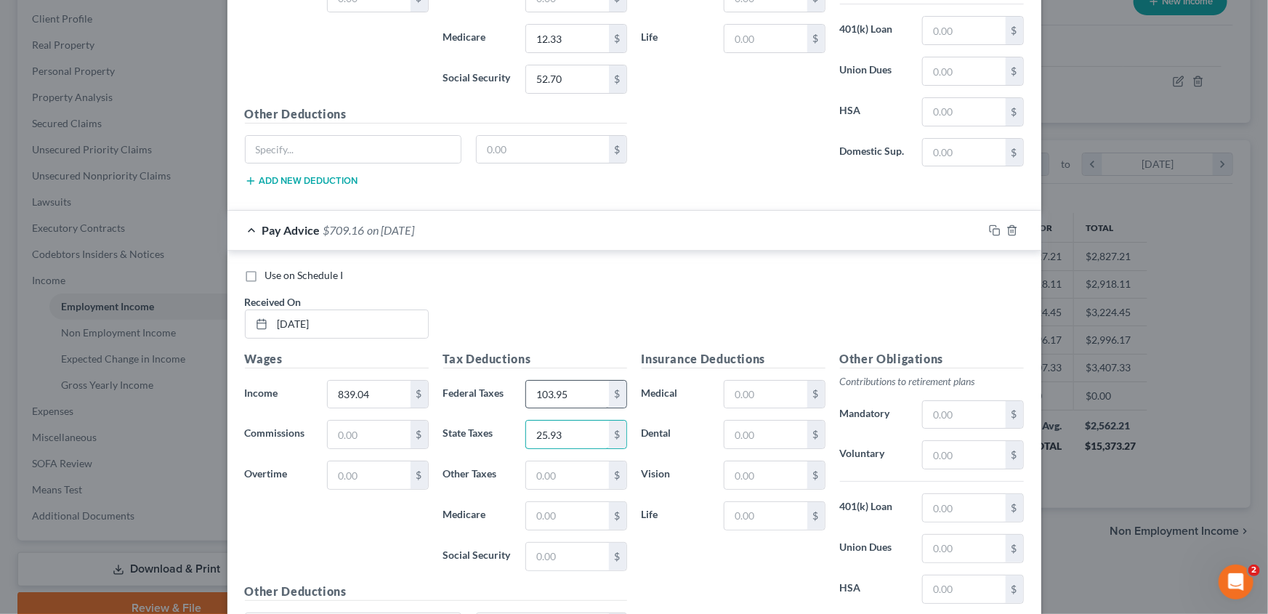
type input "25.93"
type input "5"
type input "12.16"
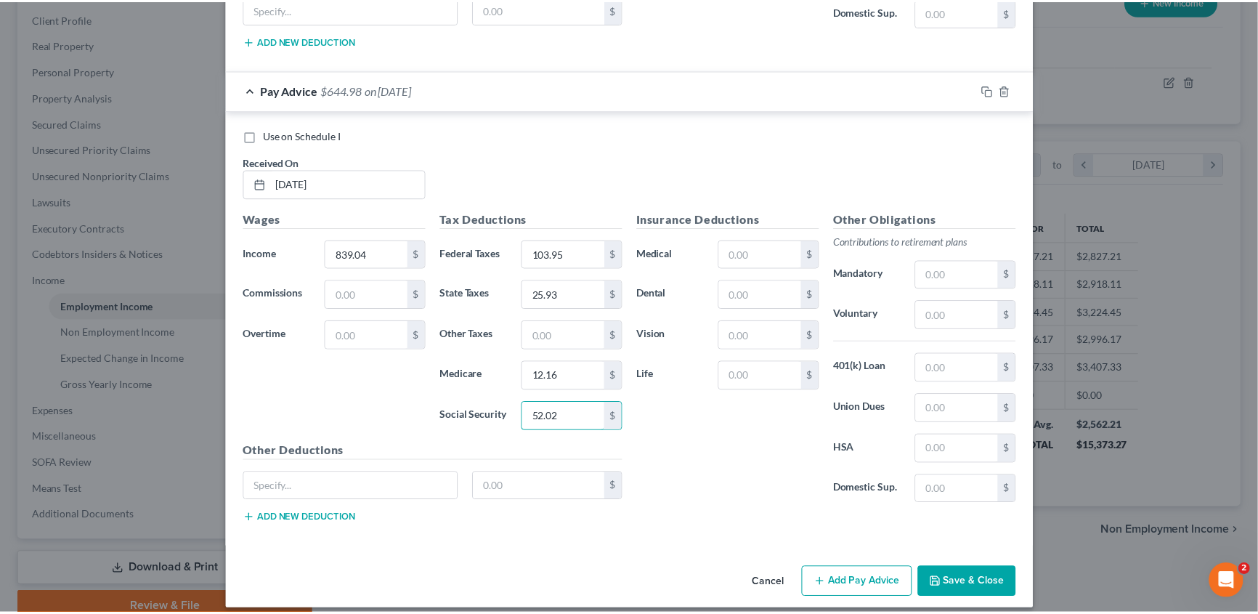
scroll to position [2805, 0]
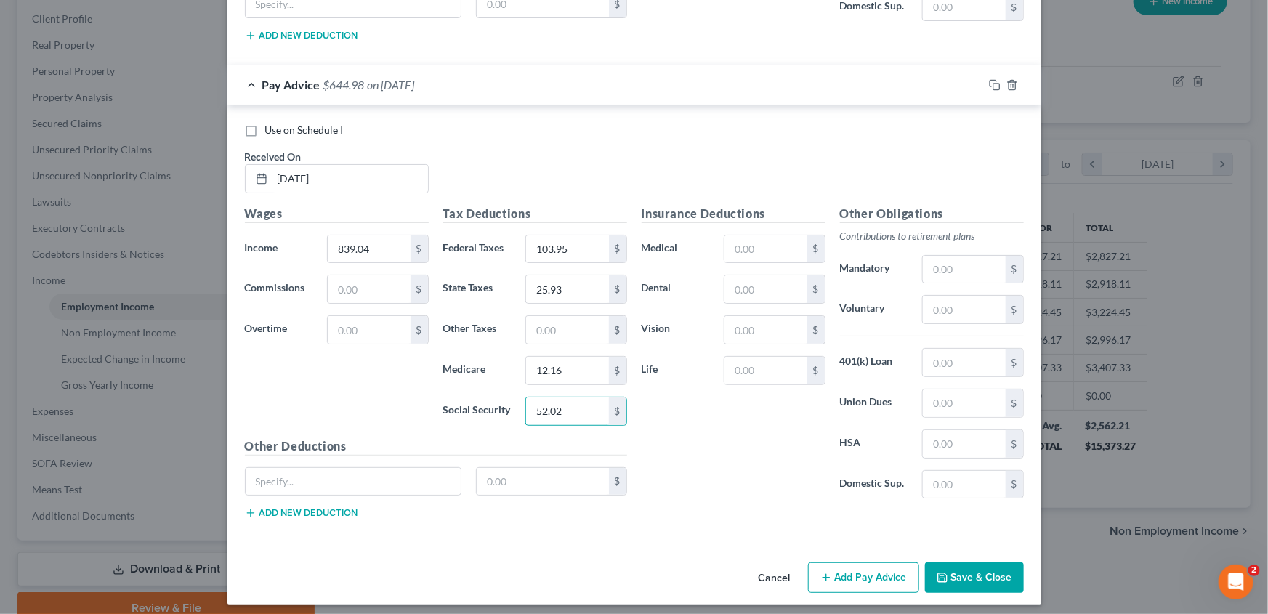
type input "52.02"
click at [966, 567] on button "Save & Close" at bounding box center [974, 577] width 99 height 31
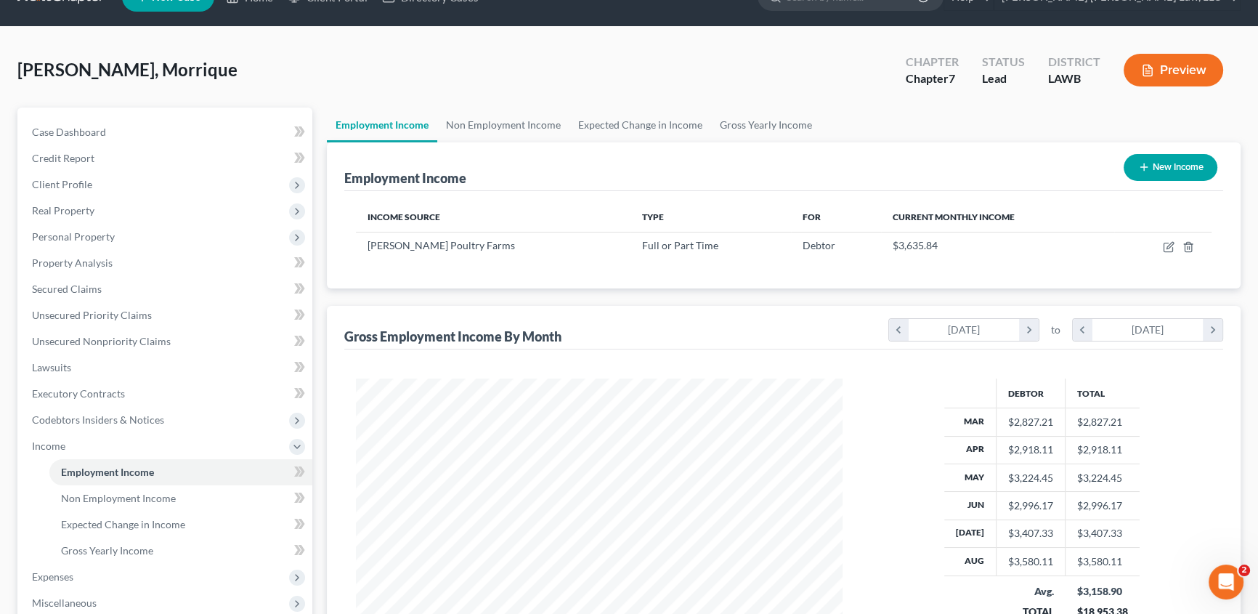
scroll to position [0, 0]
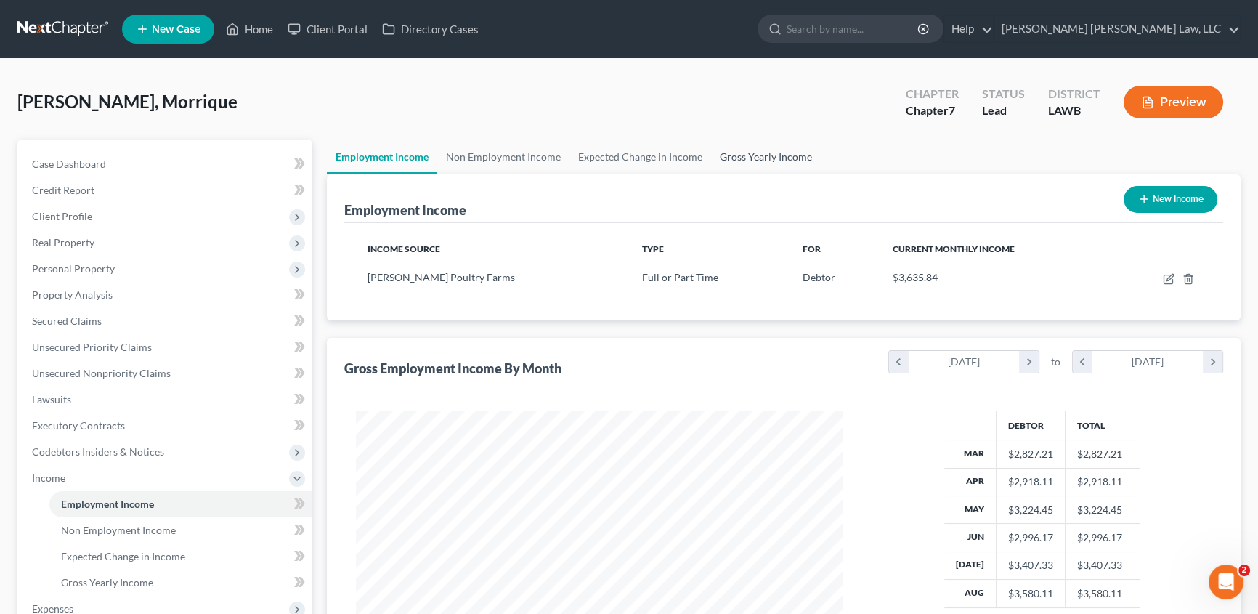
click at [761, 154] on link "Gross Yearly Income" at bounding box center [766, 157] width 110 height 35
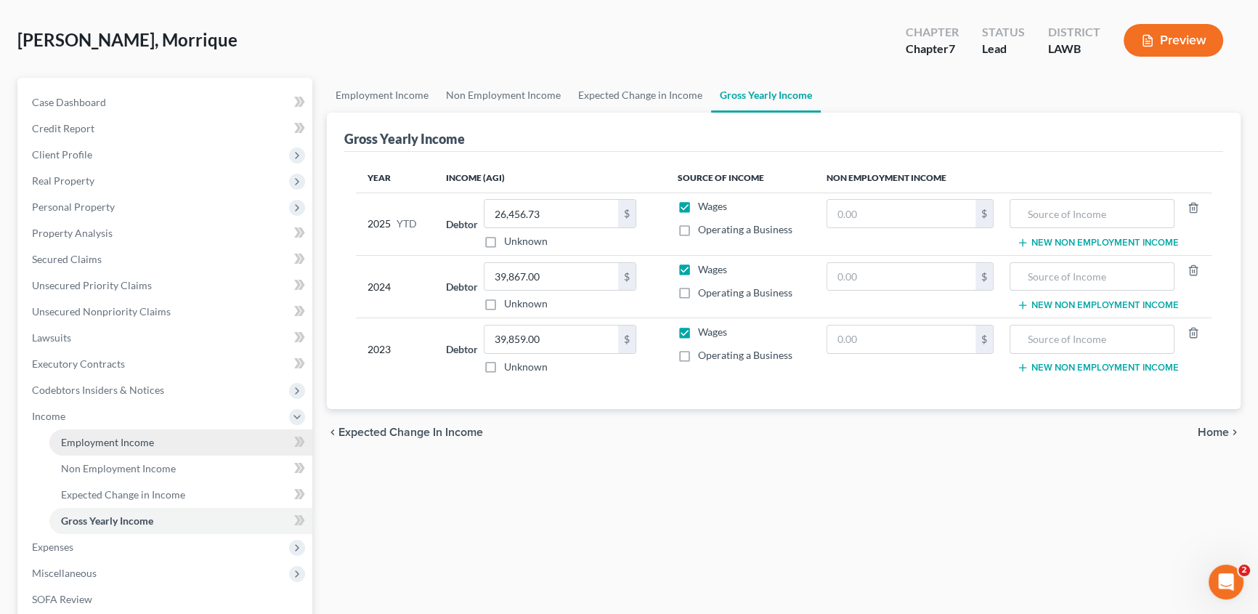
scroll to position [132, 0]
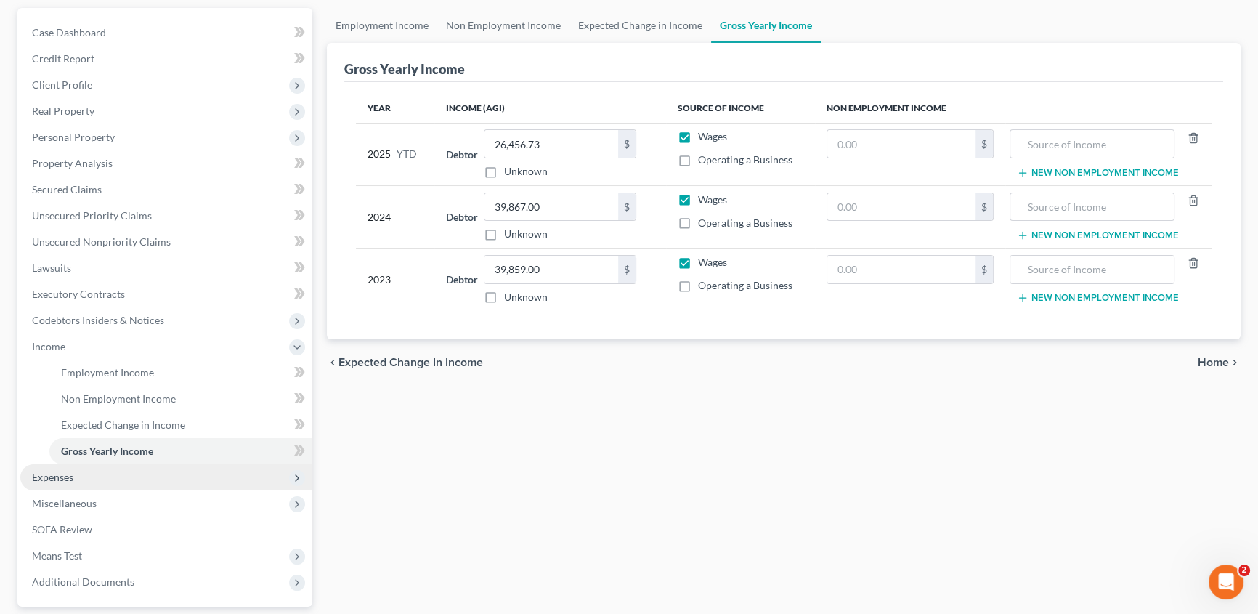
click at [65, 480] on span "Expenses" at bounding box center [52, 477] width 41 height 12
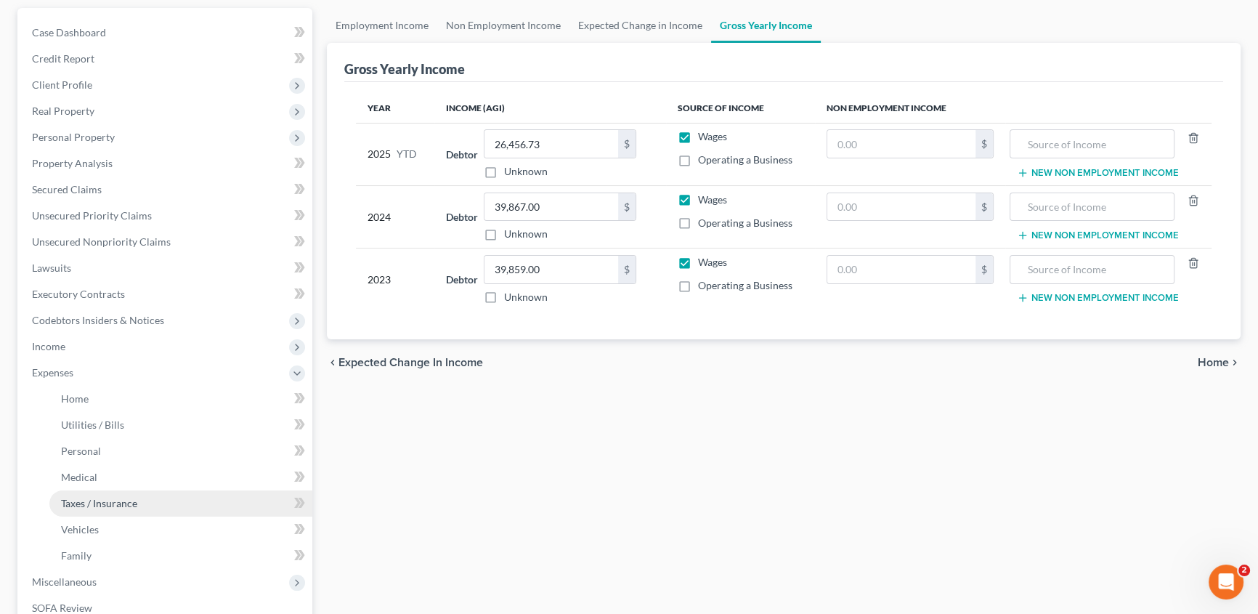
click at [92, 497] on span "Taxes / Insurance" at bounding box center [99, 503] width 76 height 12
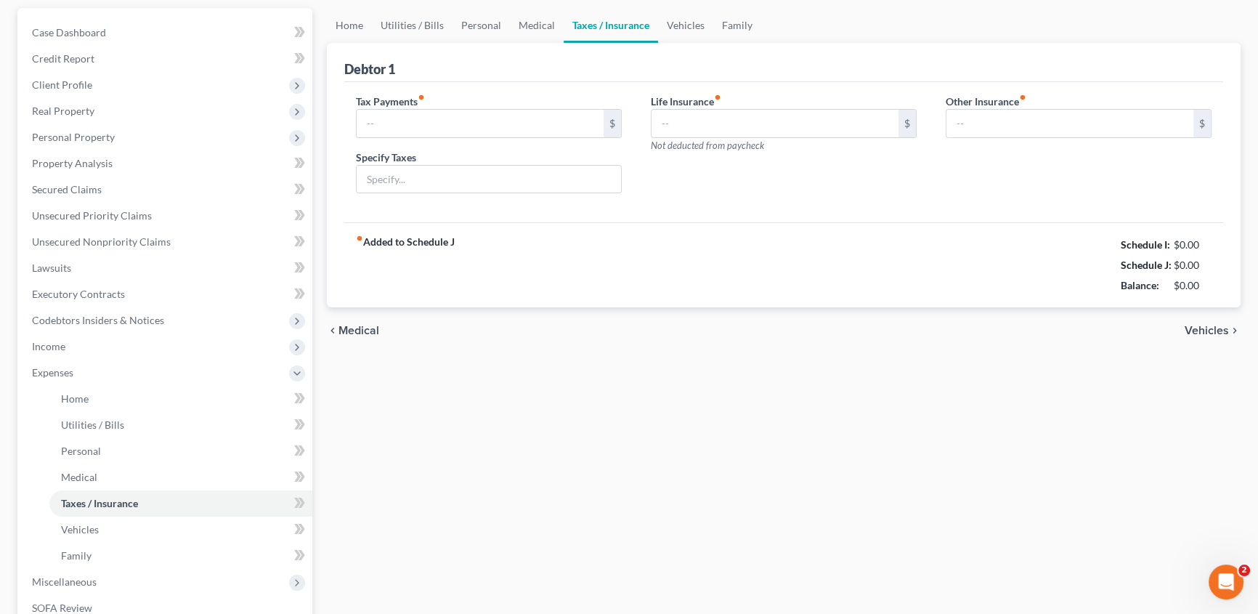
scroll to position [18, 0]
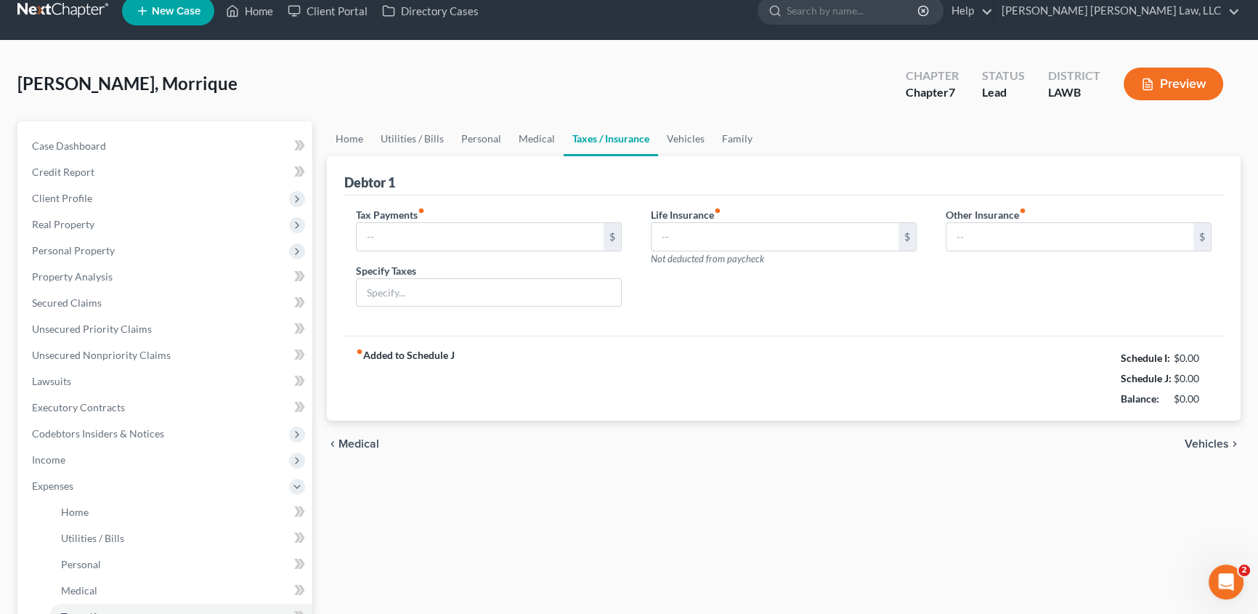
type input "0.00"
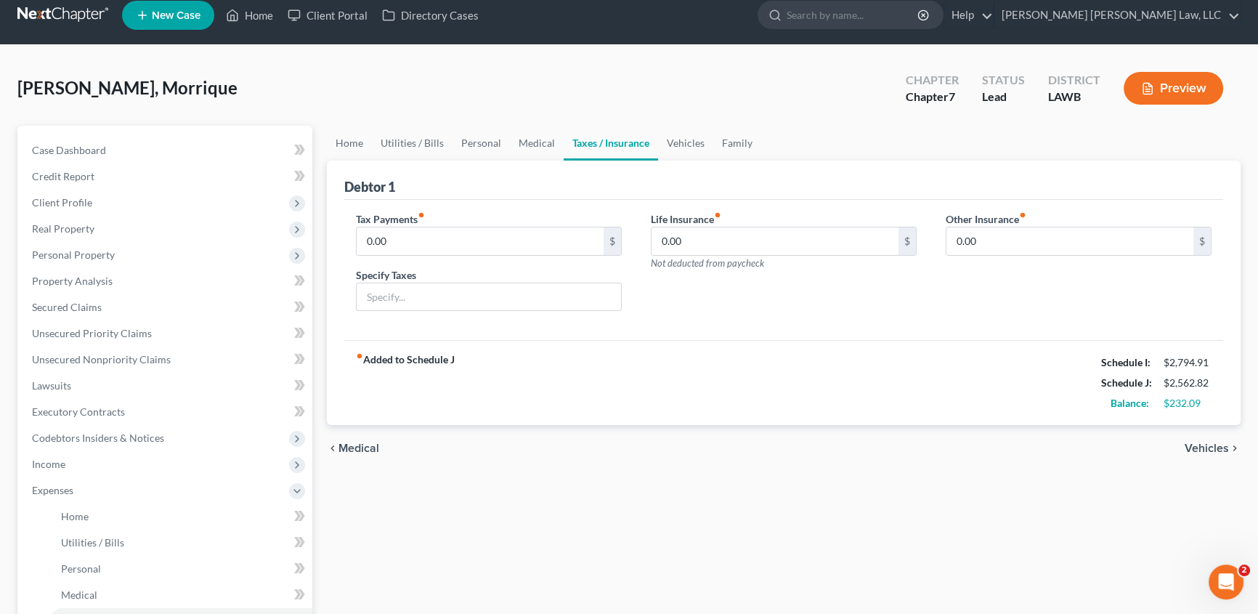
scroll to position [0, 0]
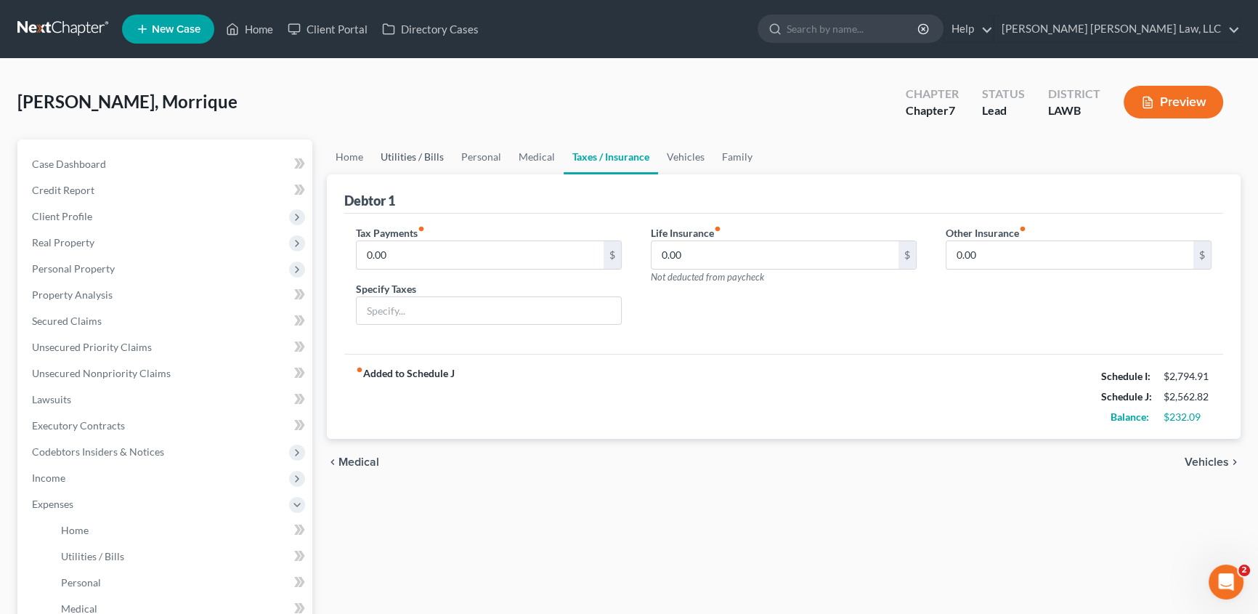
click at [421, 154] on link "Utilities / Bills" at bounding box center [412, 157] width 81 height 35
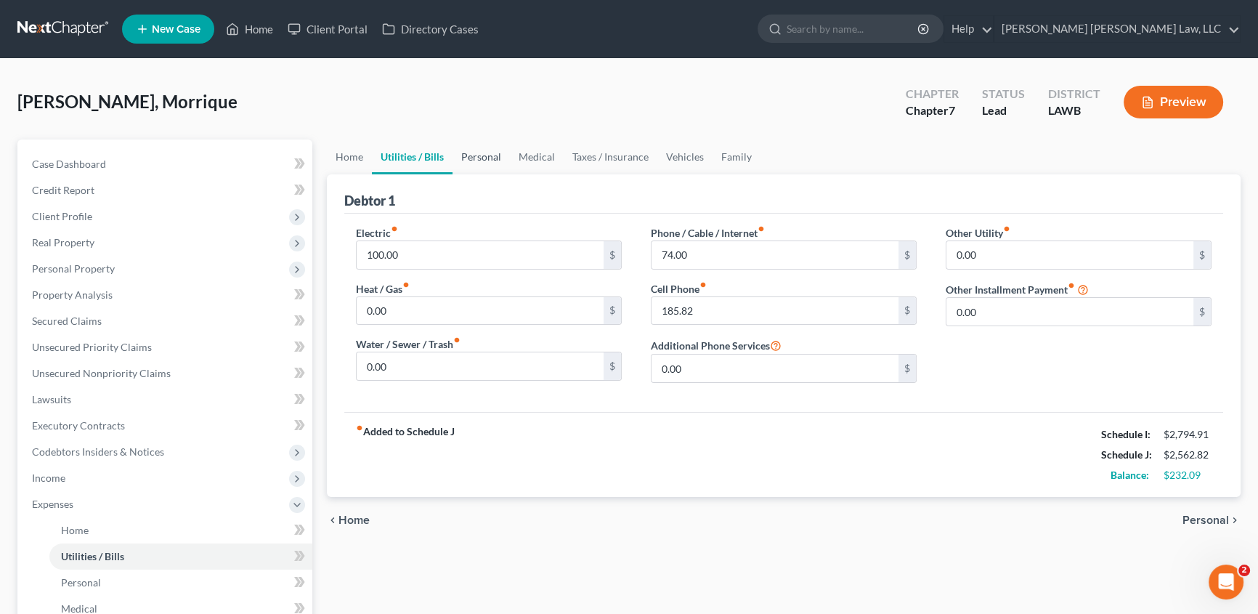
click at [464, 158] on link "Personal" at bounding box center [481, 157] width 57 height 35
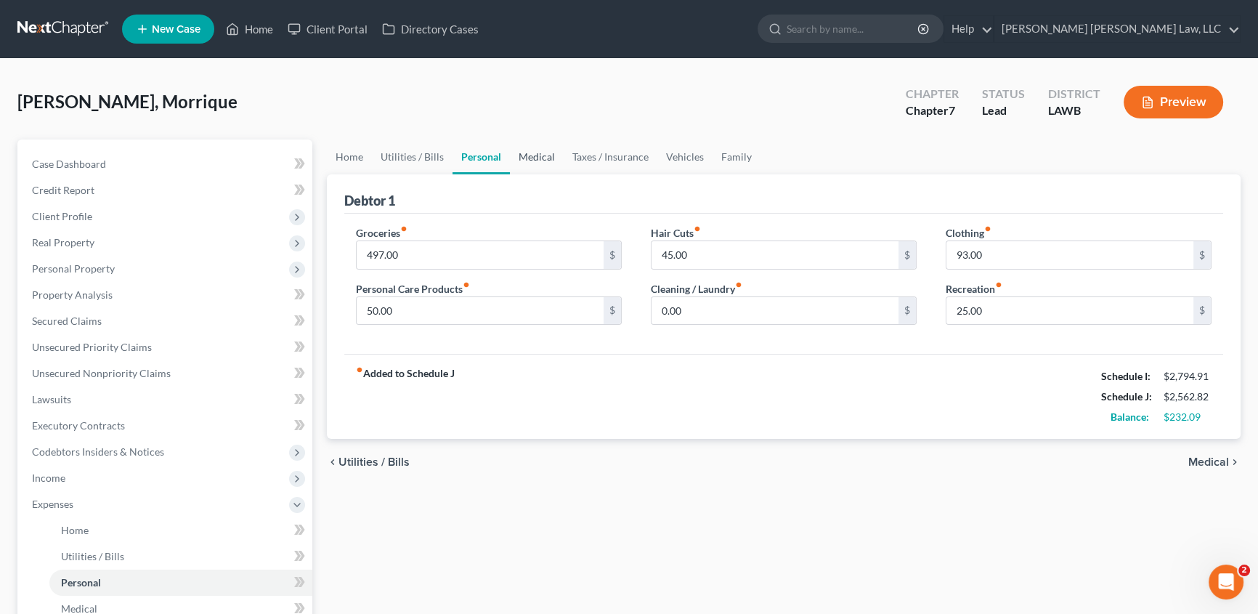
click at [545, 157] on link "Medical" at bounding box center [537, 157] width 54 height 35
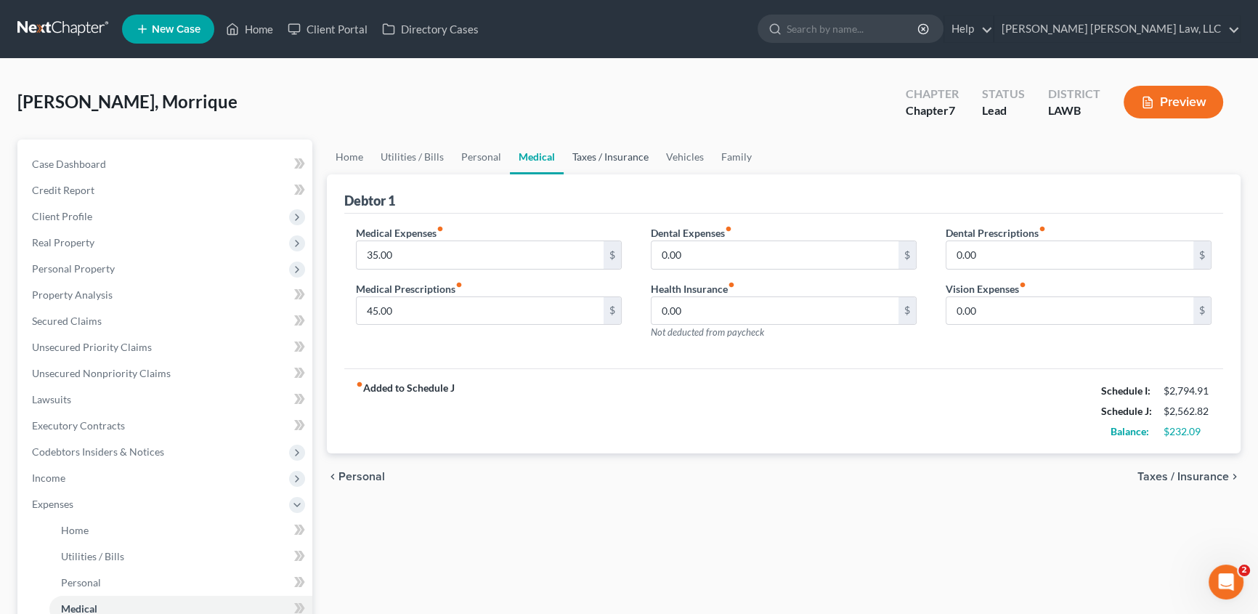
click at [618, 158] on link "Taxes / Insurance" at bounding box center [611, 157] width 94 height 35
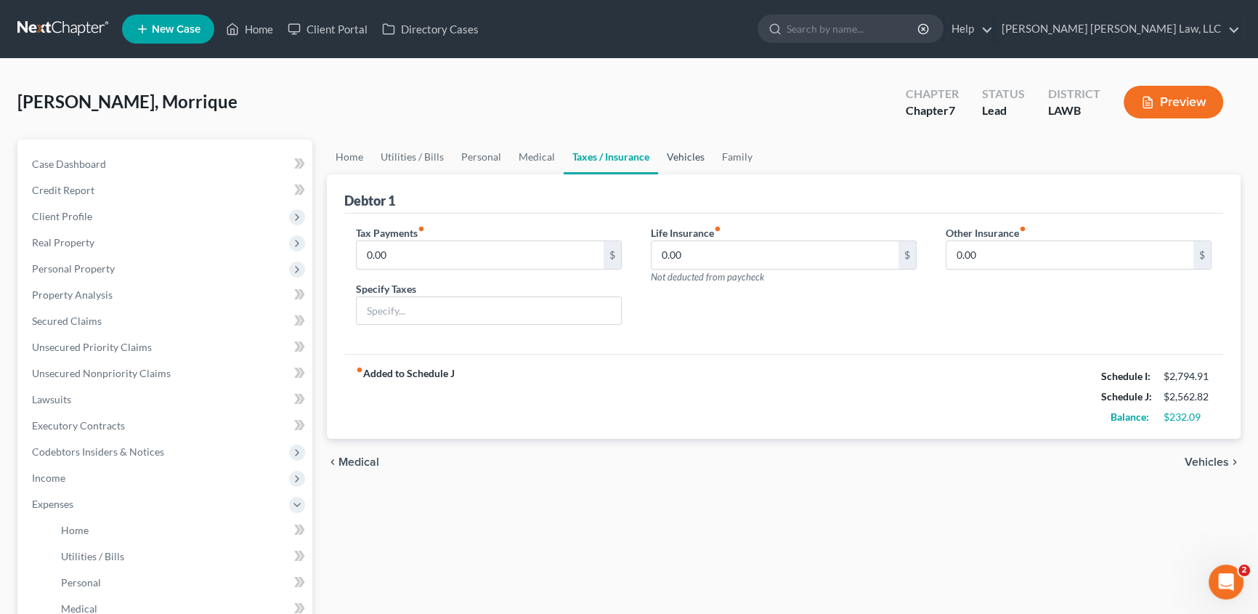
click at [682, 154] on link "Vehicles" at bounding box center [685, 157] width 55 height 35
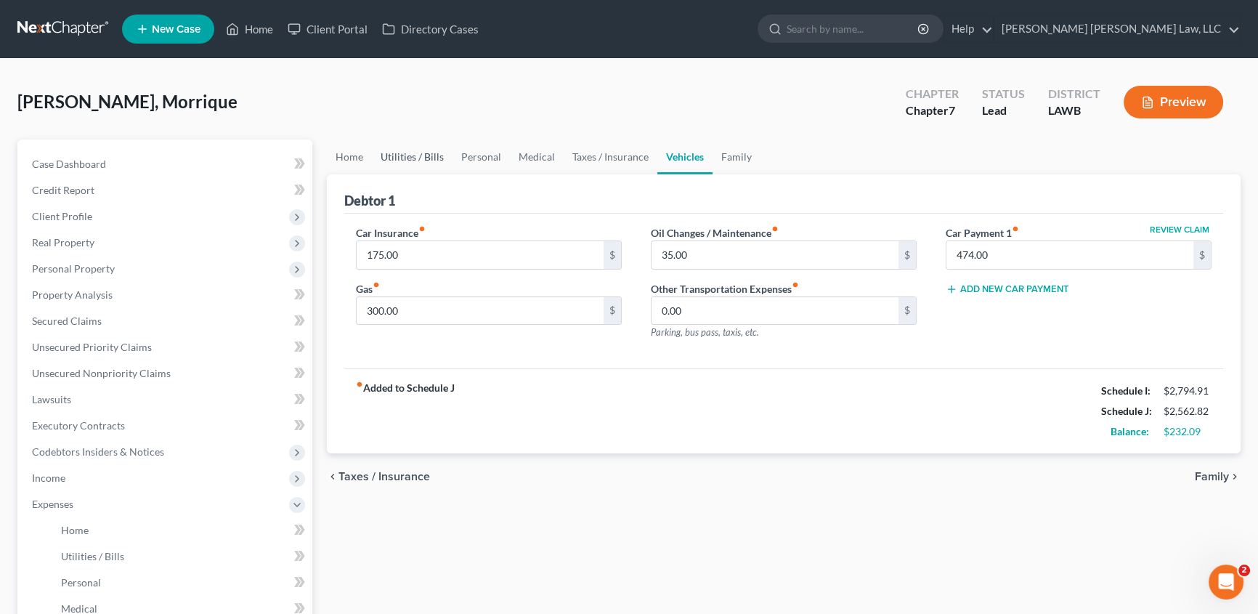
click at [398, 158] on link "Utilities / Bills" at bounding box center [412, 157] width 81 height 35
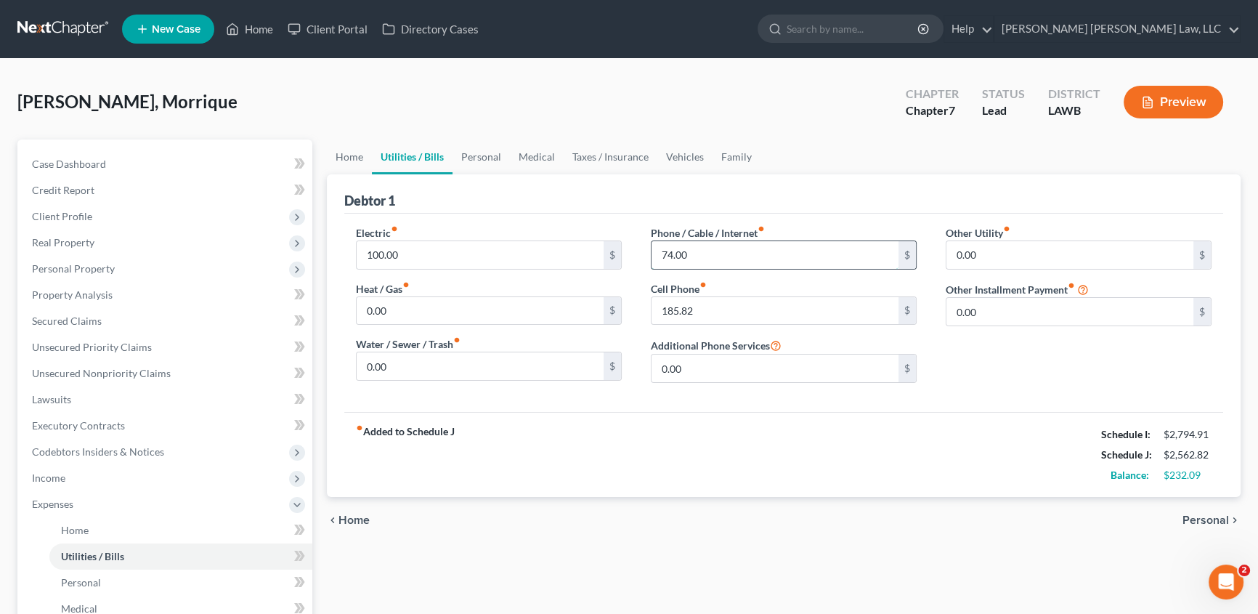
click at [708, 257] on input "74.00" at bounding box center [775, 255] width 247 height 28
click at [730, 258] on input "74.00" at bounding box center [775, 255] width 247 height 28
type input "74.09"
click at [416, 256] on input "100.00" at bounding box center [480, 255] width 247 height 28
type input "232.00"
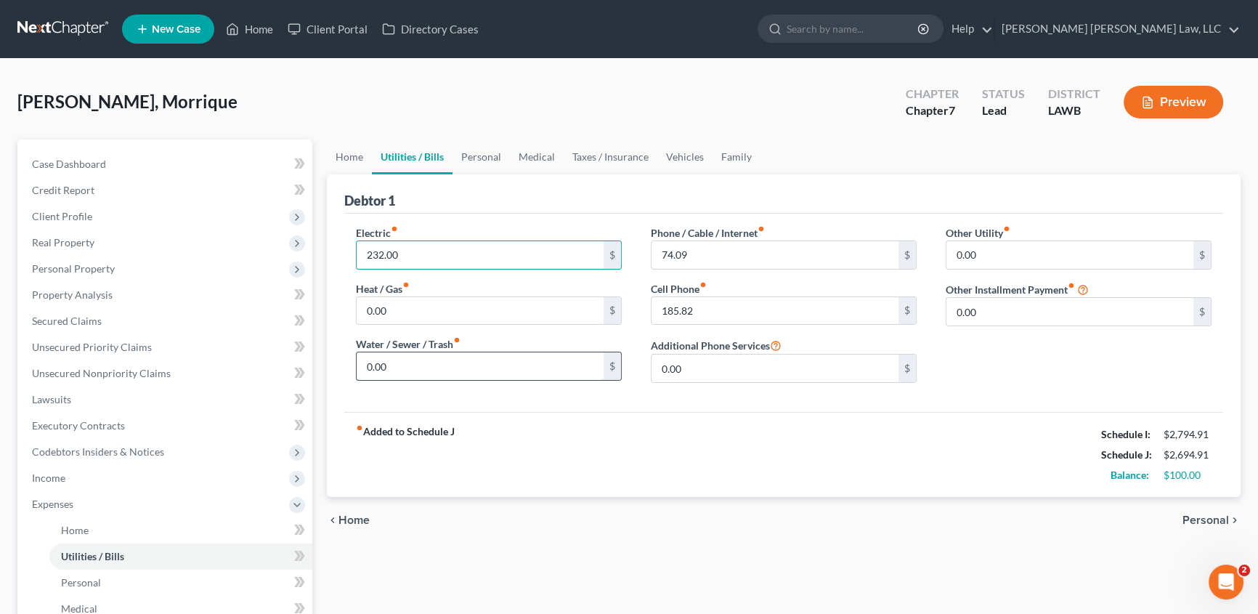
click at [364, 363] on input "0.00" at bounding box center [480, 366] width 247 height 28
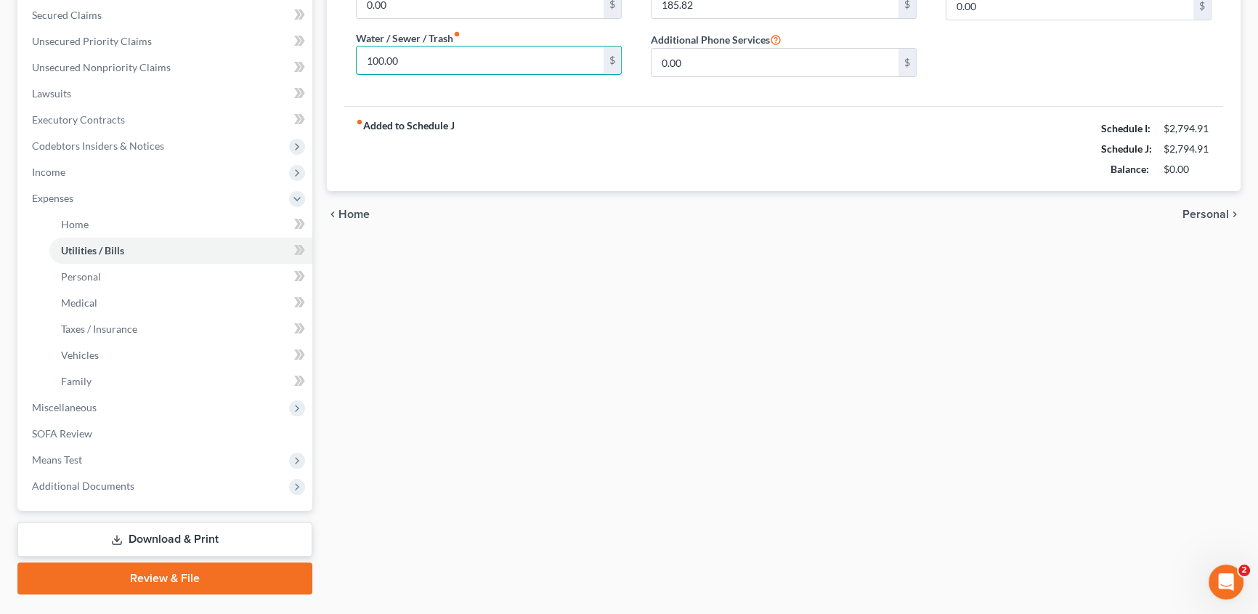
scroll to position [340, 0]
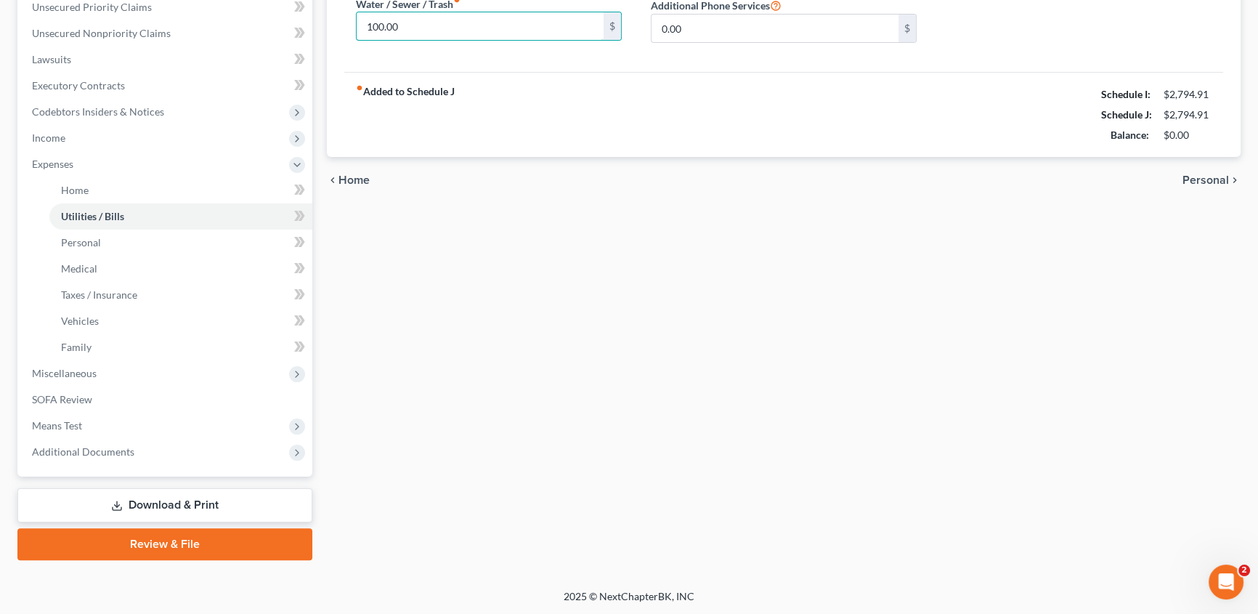
type input "100.00"
click at [207, 509] on link "Download & Print" at bounding box center [164, 505] width 295 height 34
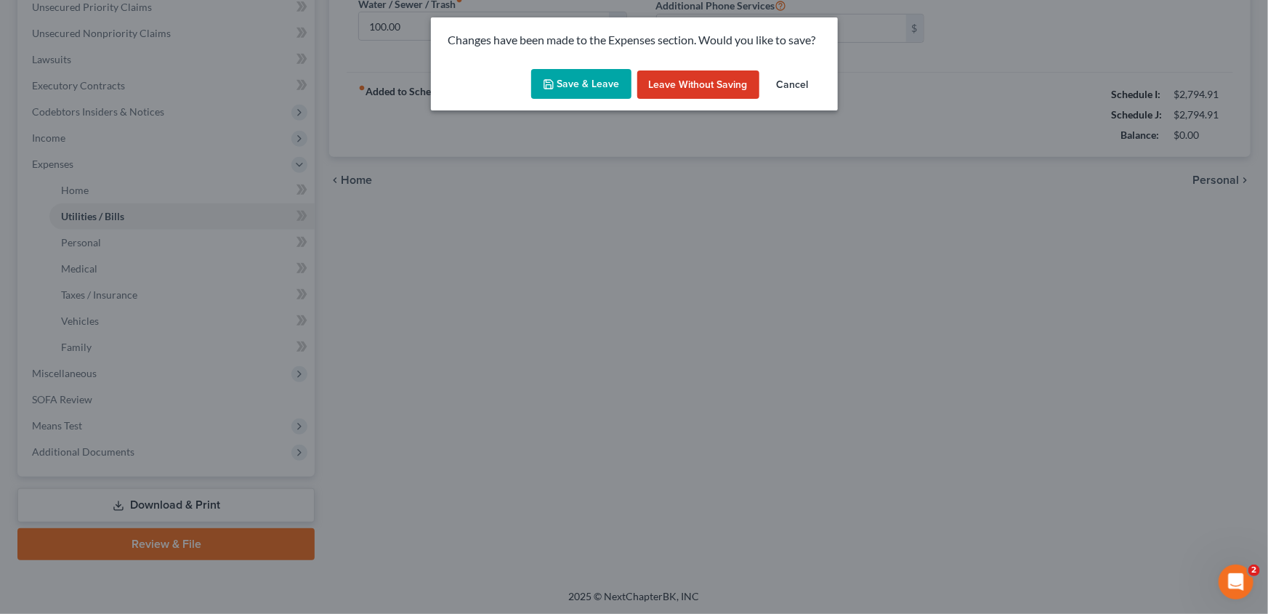
click at [600, 93] on button "Save & Leave" at bounding box center [581, 84] width 100 height 31
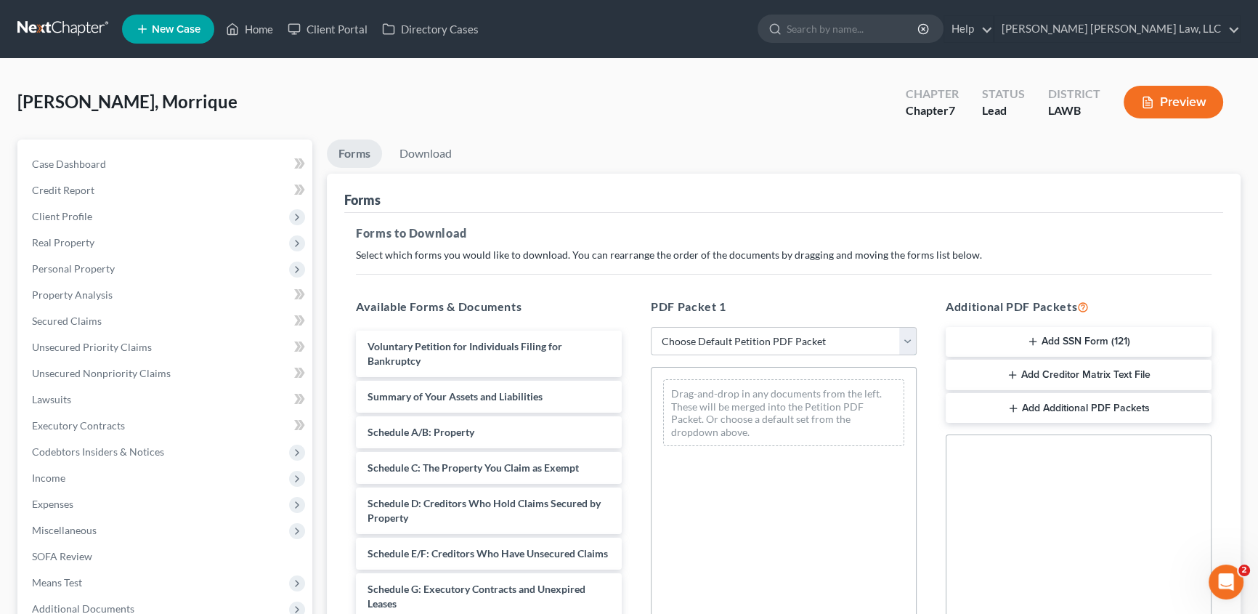
click at [738, 340] on select "Choose Default Petition PDF Packet Complete Bankruptcy Petition (all forms and …" at bounding box center [784, 341] width 266 height 29
select select "0"
click at [651, 327] on select "Choose Default Petition PDF Packet Complete Bankruptcy Petition (all forms and …" at bounding box center [784, 341] width 266 height 29
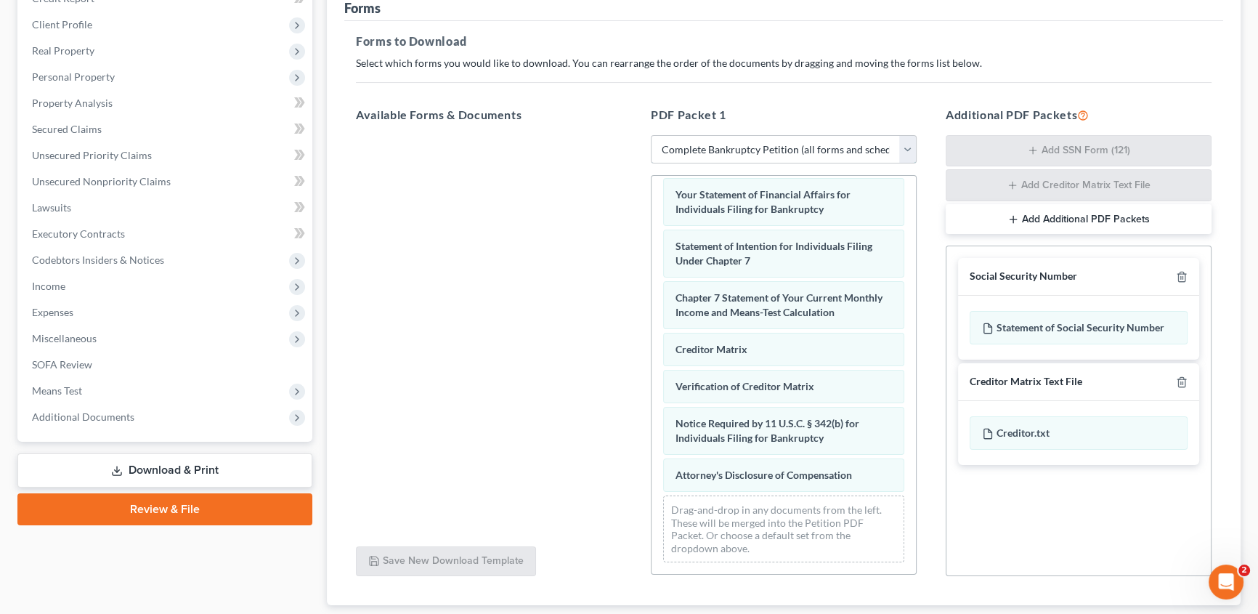
scroll to position [264, 0]
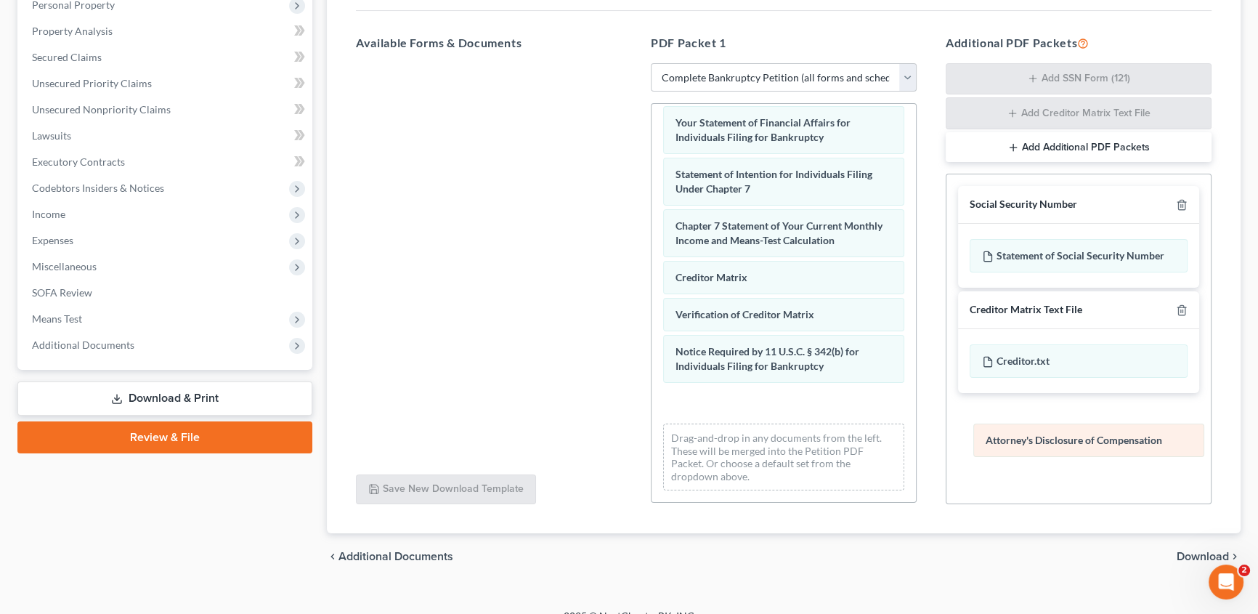
drag, startPoint x: 759, startPoint y: 401, endPoint x: 1069, endPoint y: 440, distance: 312.6
click at [916, 440] on div "Attorney's Disclosure of Compensation Voluntary Petition for Individuals Filing…" at bounding box center [784, 58] width 264 height 888
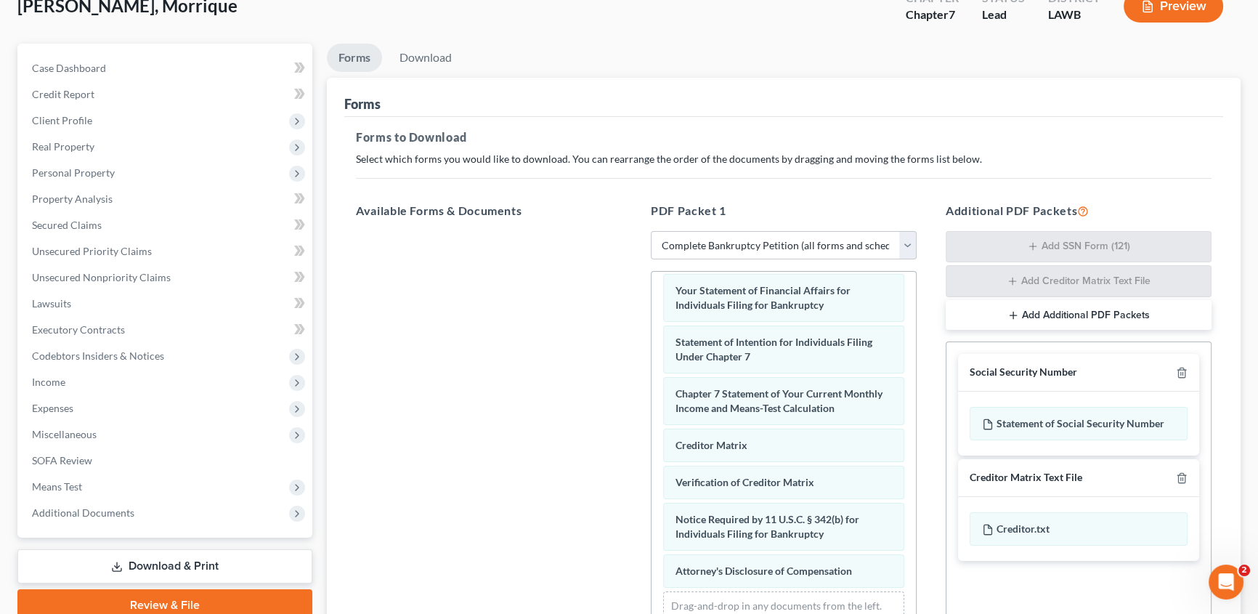
scroll to position [65, 0]
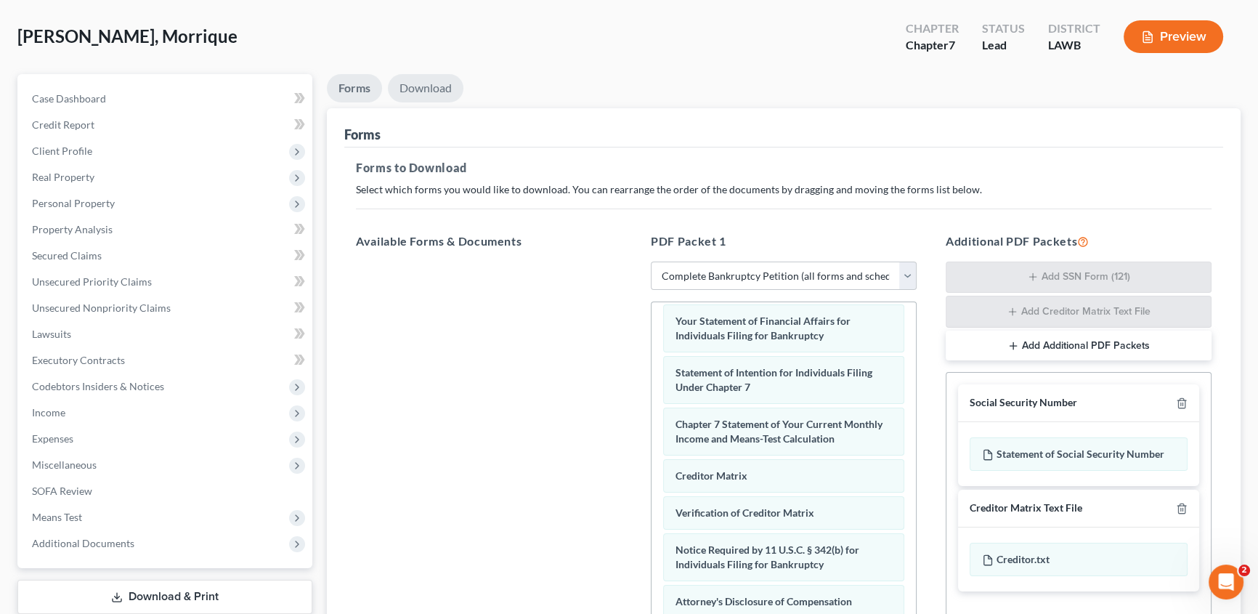
click at [448, 94] on link "Download" at bounding box center [426, 88] width 76 height 28
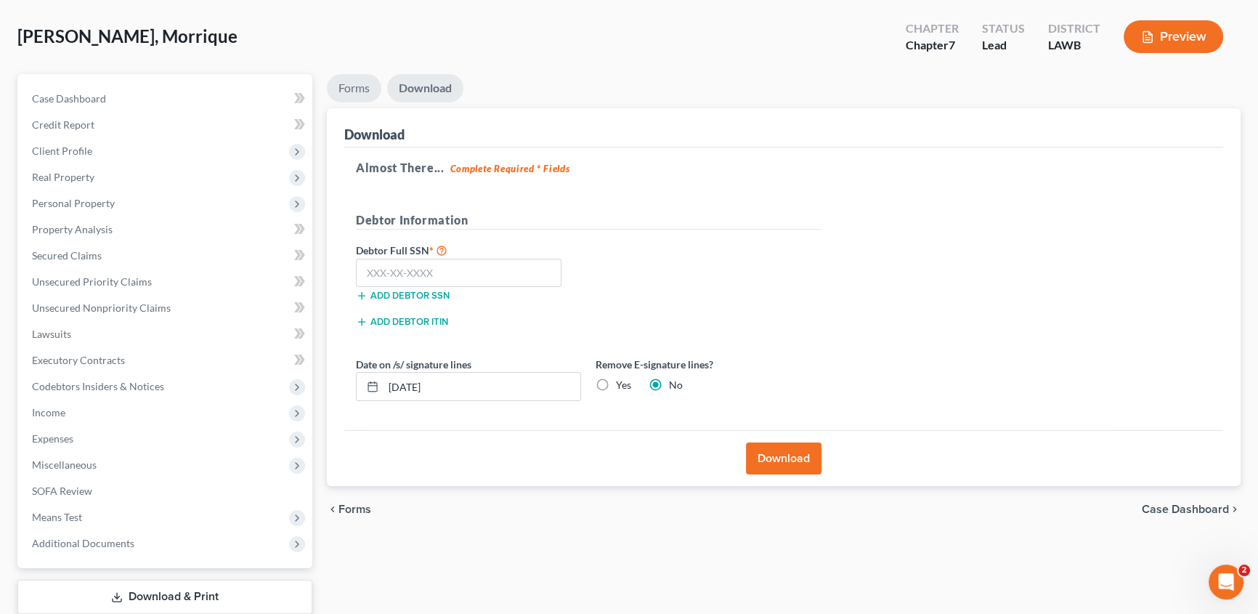
click at [344, 91] on link "Forms" at bounding box center [354, 88] width 54 height 28
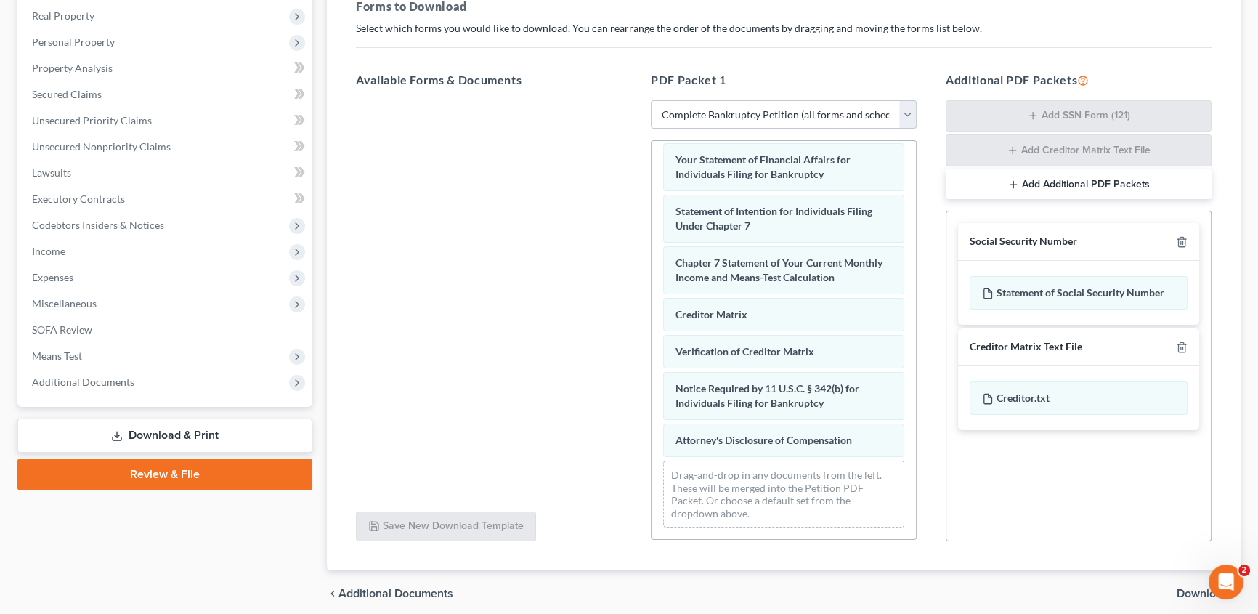
scroll to position [283, 0]
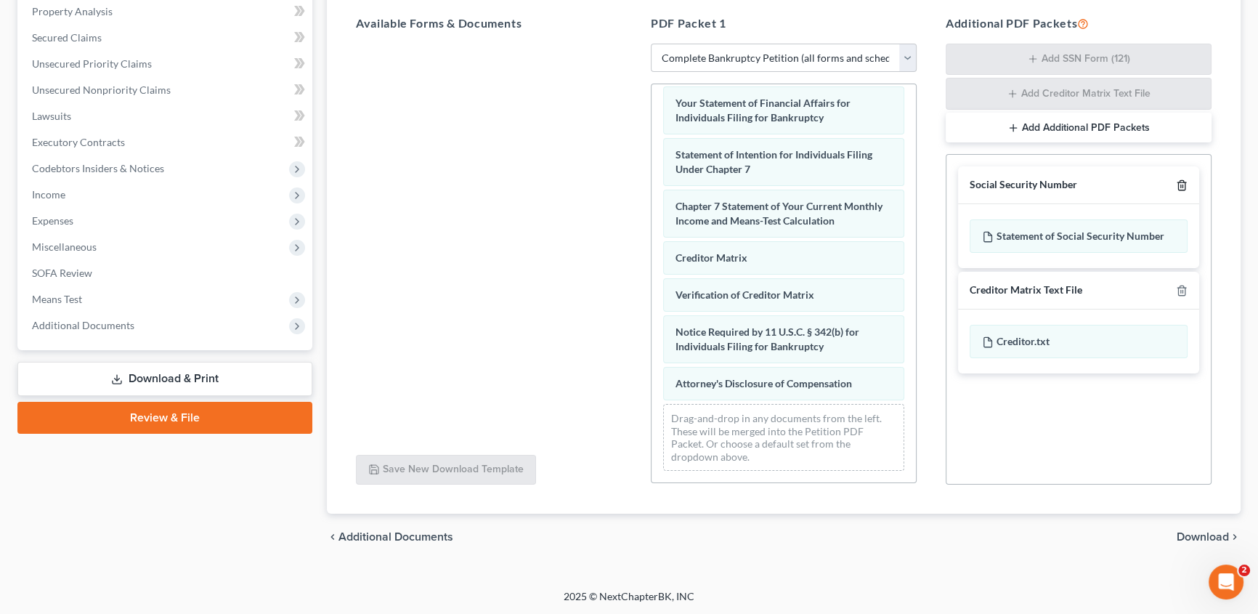
click at [1181, 186] on icon "button" at bounding box center [1182, 185] width 12 height 12
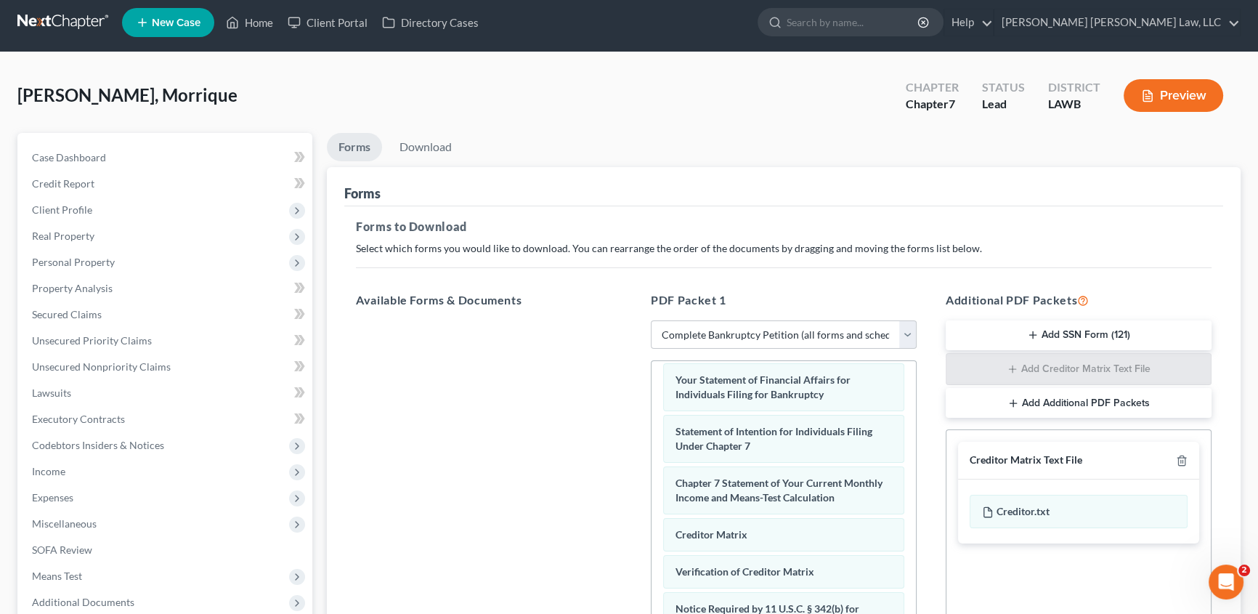
scroll to position [0, 0]
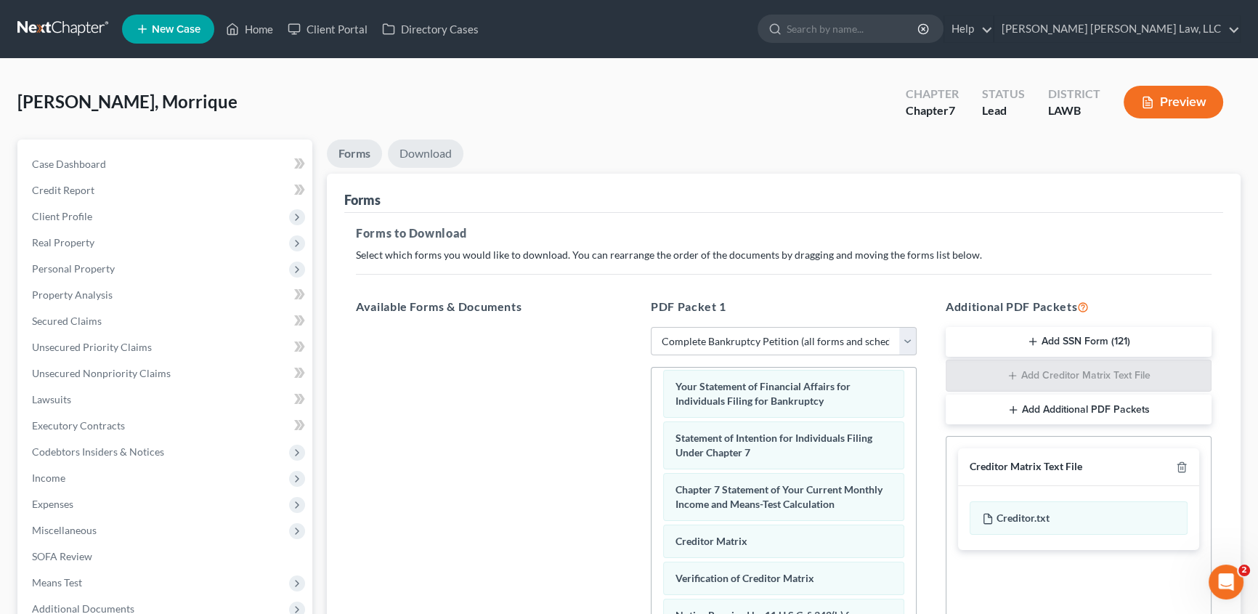
click at [448, 149] on link "Download" at bounding box center [426, 154] width 76 height 28
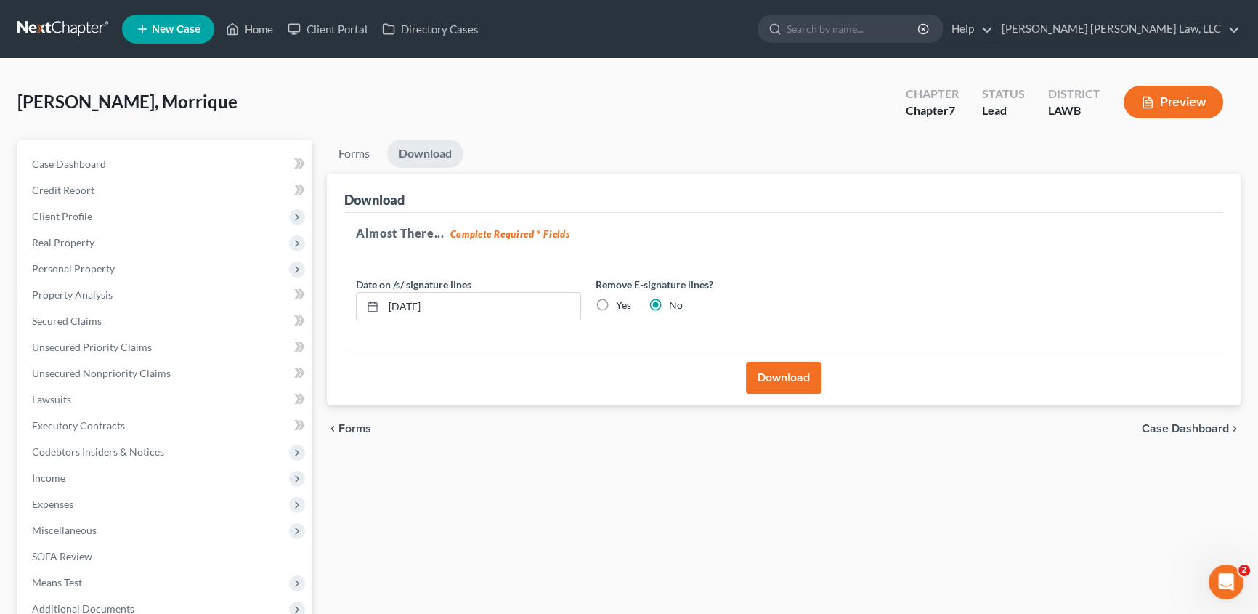
drag, startPoint x: 844, startPoint y: 362, endPoint x: 788, endPoint y: 372, distance: 56.2
click at [841, 365] on div "Download" at bounding box center [783, 378] width 879 height 56
click at [785, 376] on button "Download" at bounding box center [784, 378] width 76 height 32
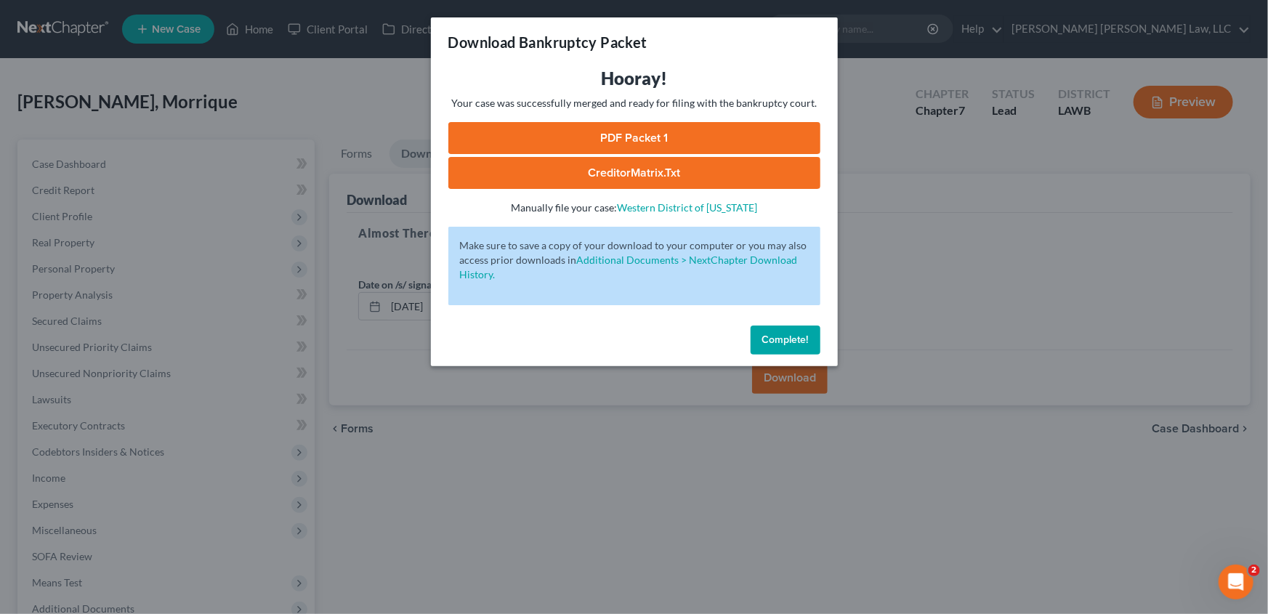
click at [684, 139] on link "PDF Packet 1" at bounding box center [634, 138] width 372 height 32
click at [780, 345] on button "Complete!" at bounding box center [786, 340] width 70 height 29
